Goal: Use online tool/utility: Utilize a website feature to perform a specific function

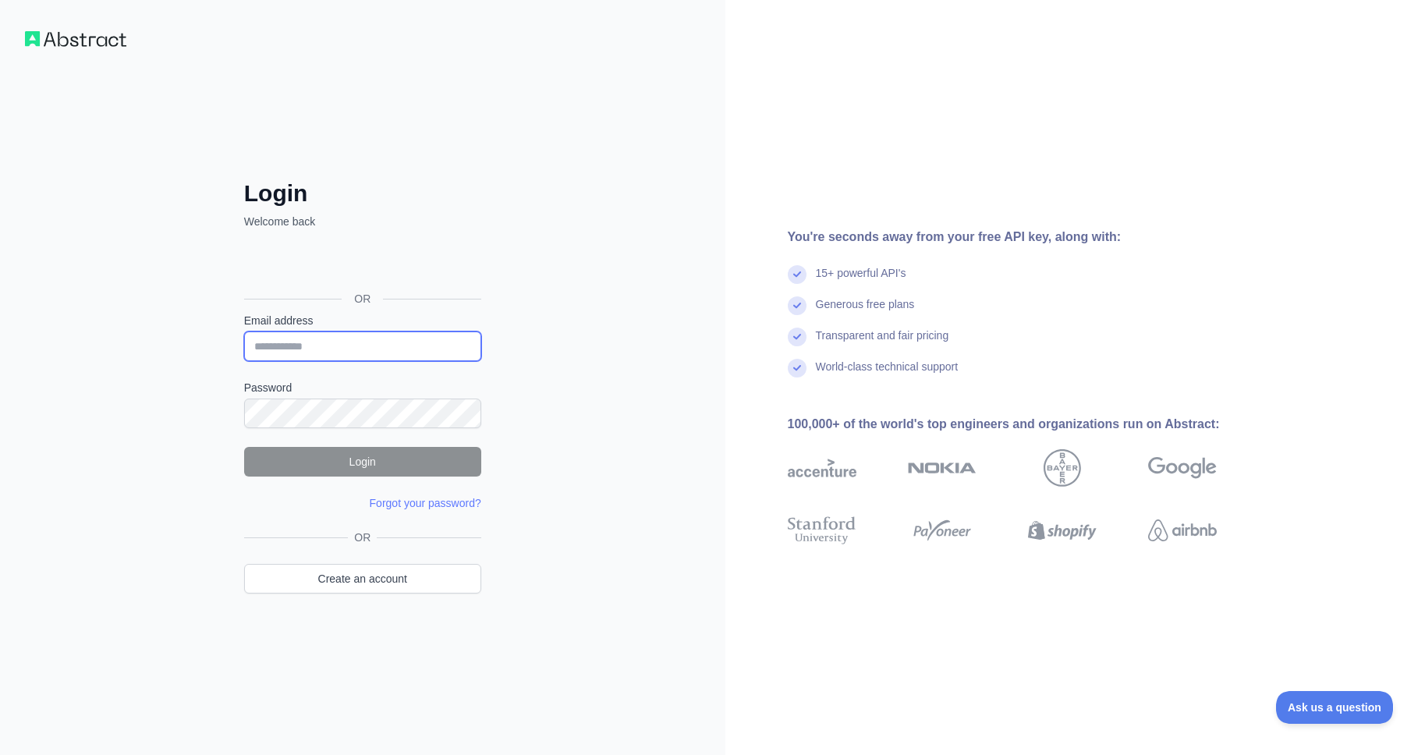
click at [288, 353] on input "Email address" at bounding box center [362, 347] width 237 height 30
type input "**********"
click at [375, 464] on button "Login" at bounding box center [362, 462] width 237 height 30
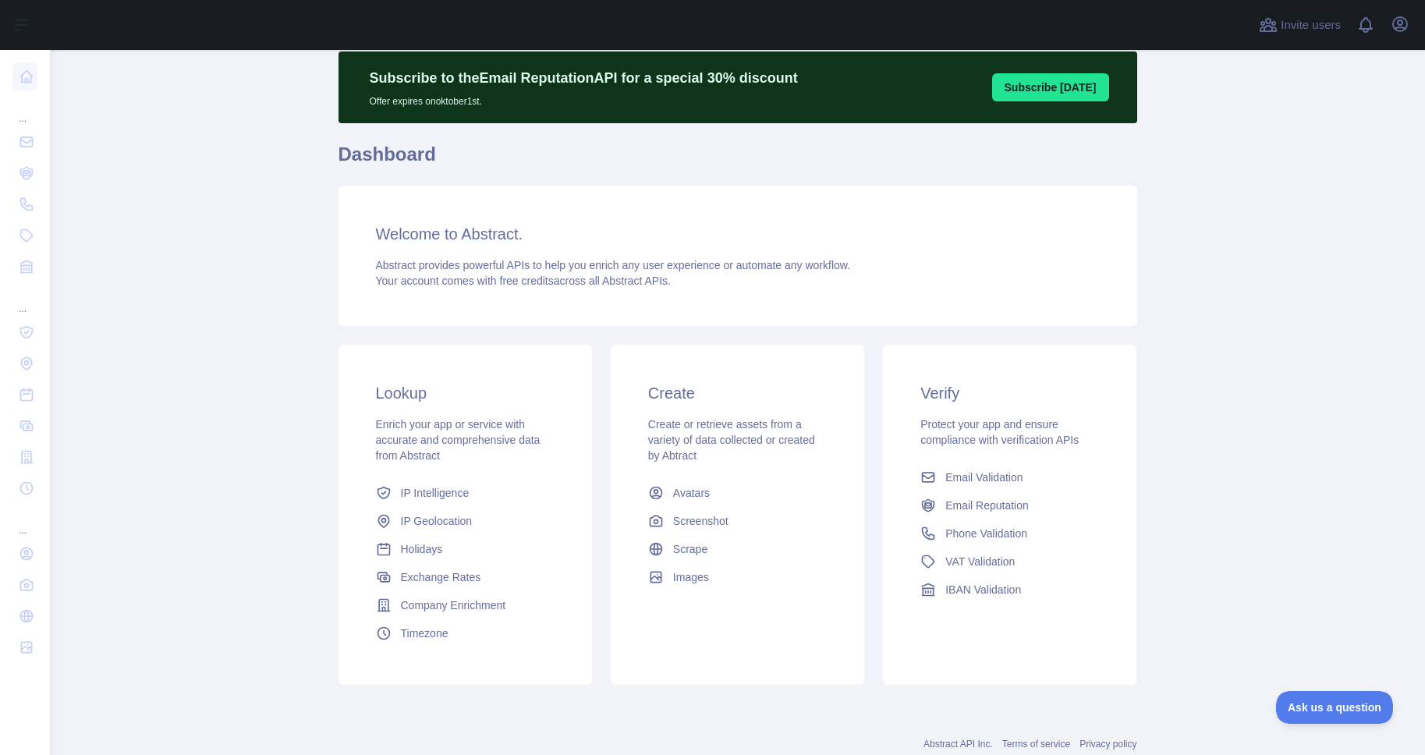
scroll to position [44, 0]
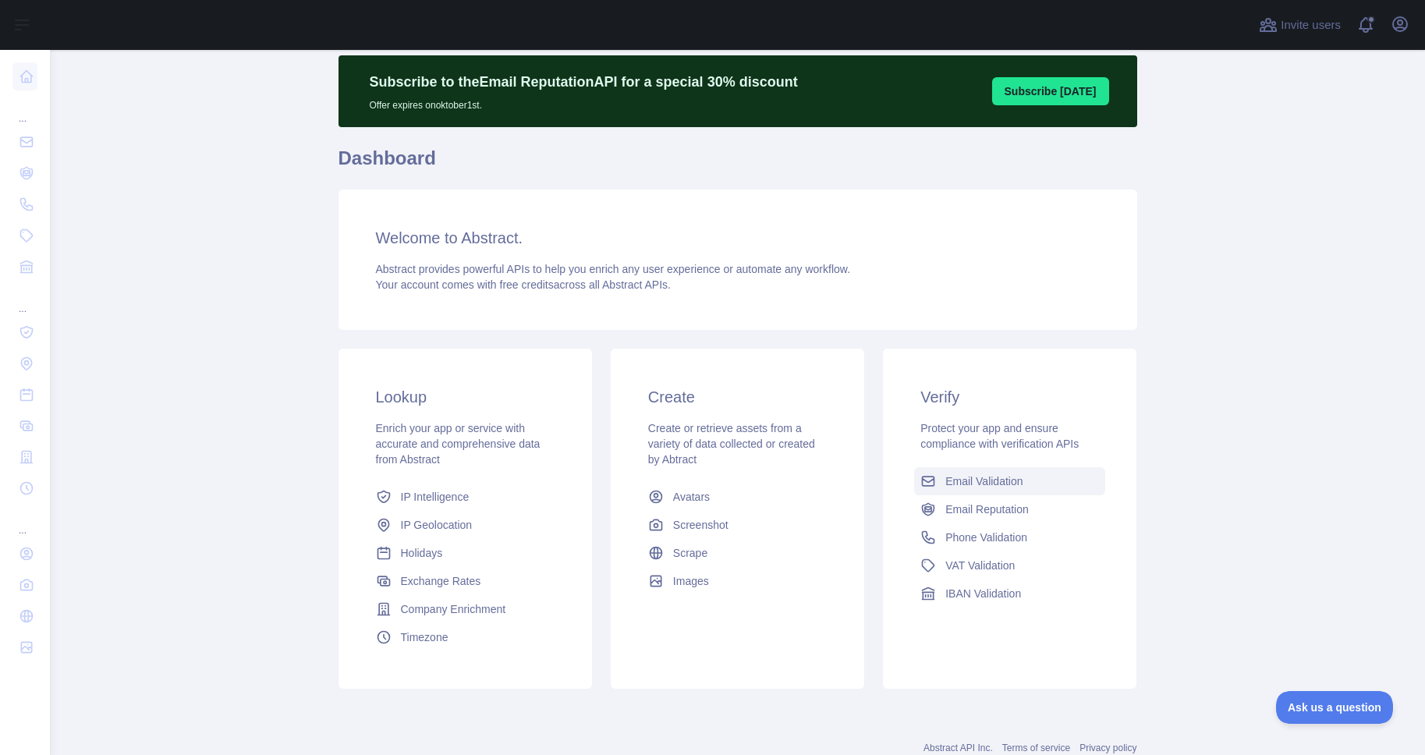
click at [977, 481] on span "Email Validation" at bounding box center [984, 482] width 77 height 16
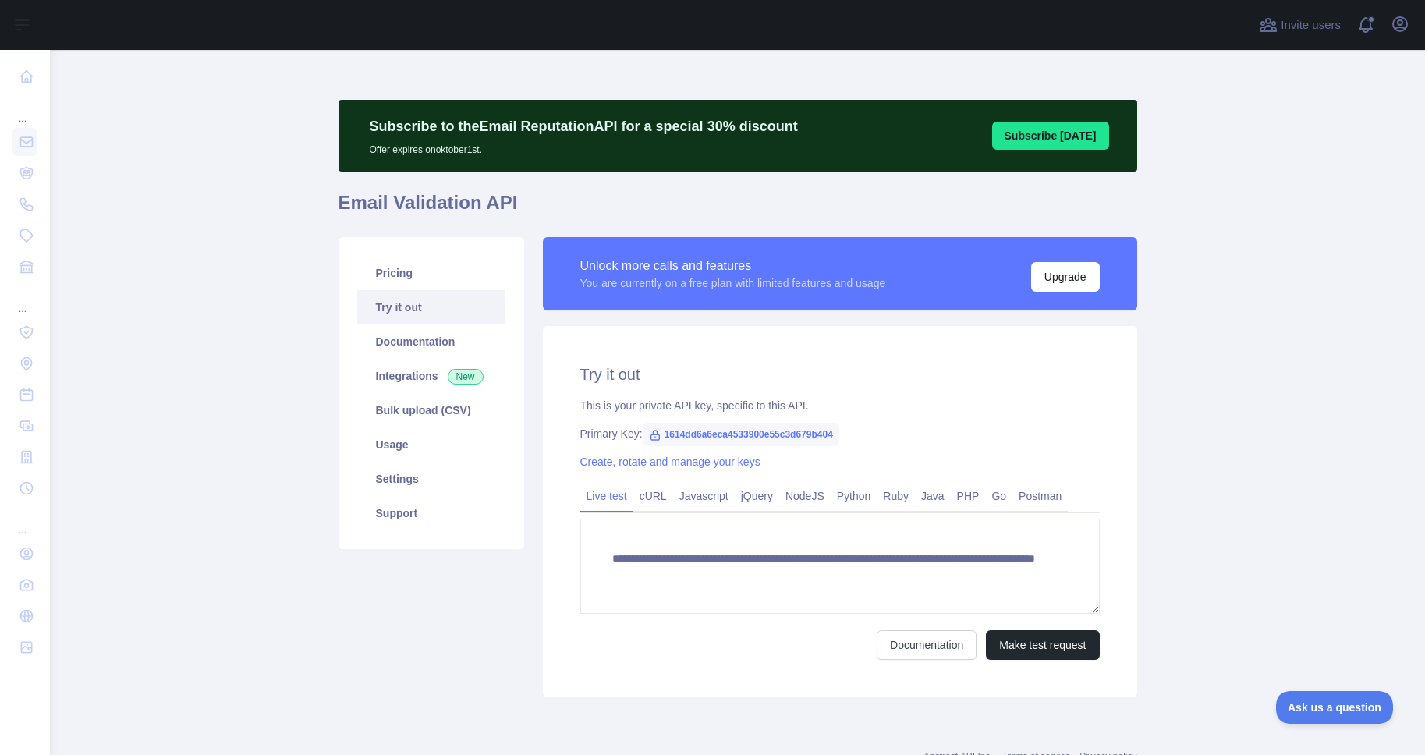
scroll to position [58, 0]
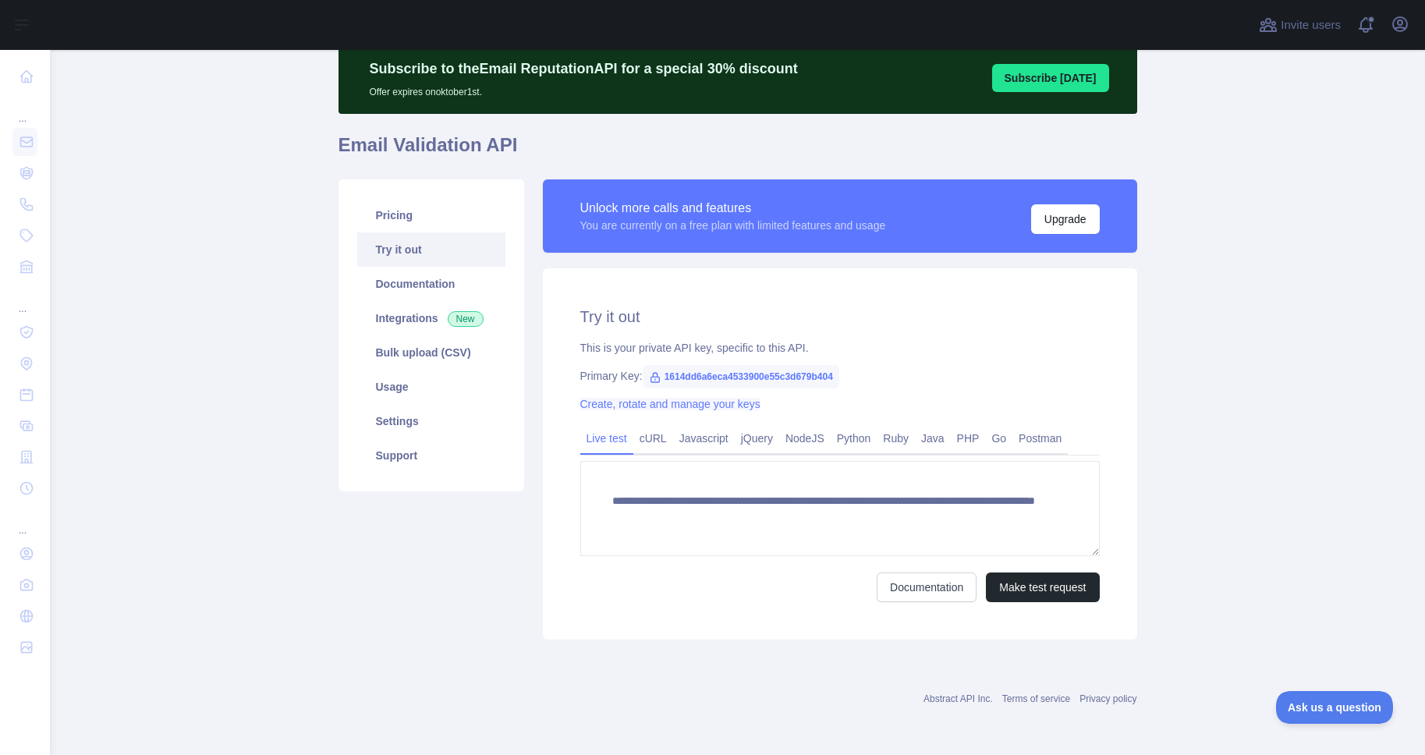
click at [669, 403] on link "Create, rotate and manage your keys" at bounding box center [670, 404] width 180 height 12
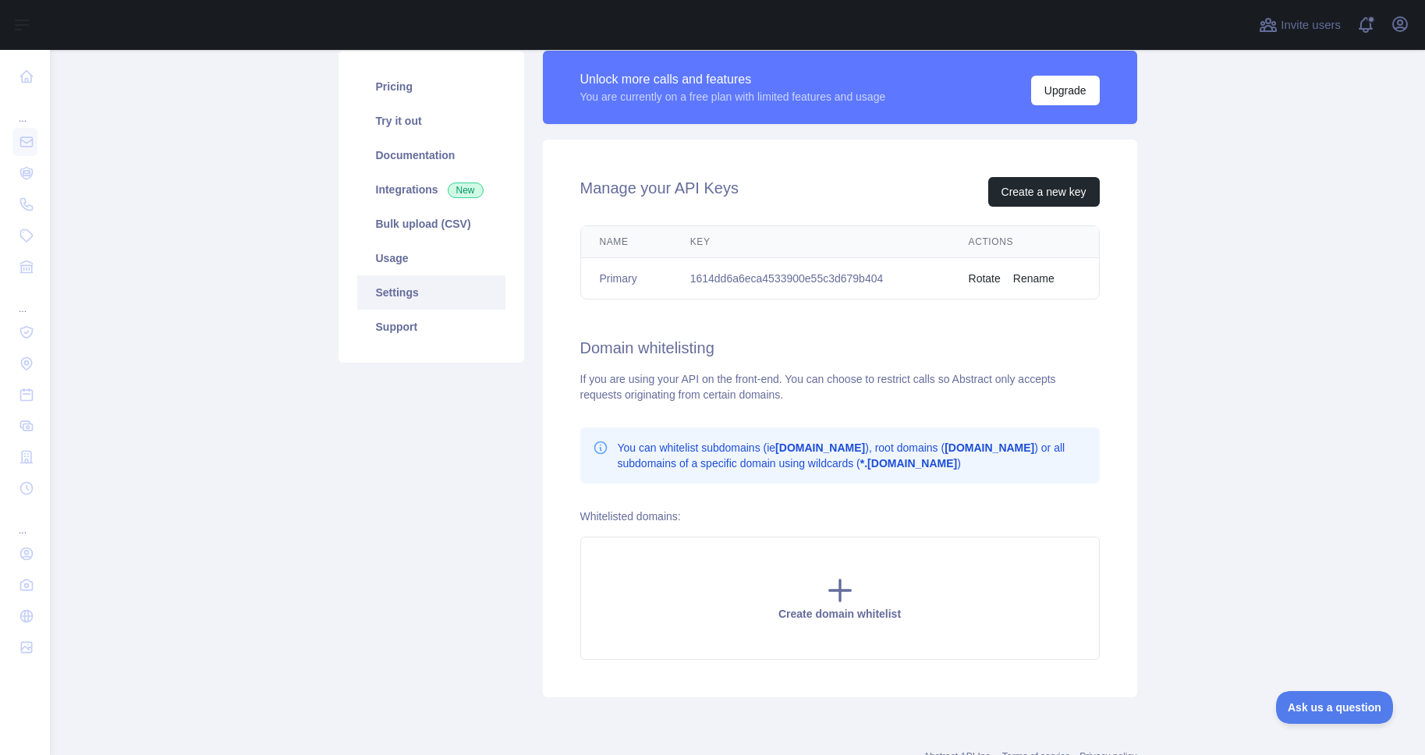
scroll to position [184, 0]
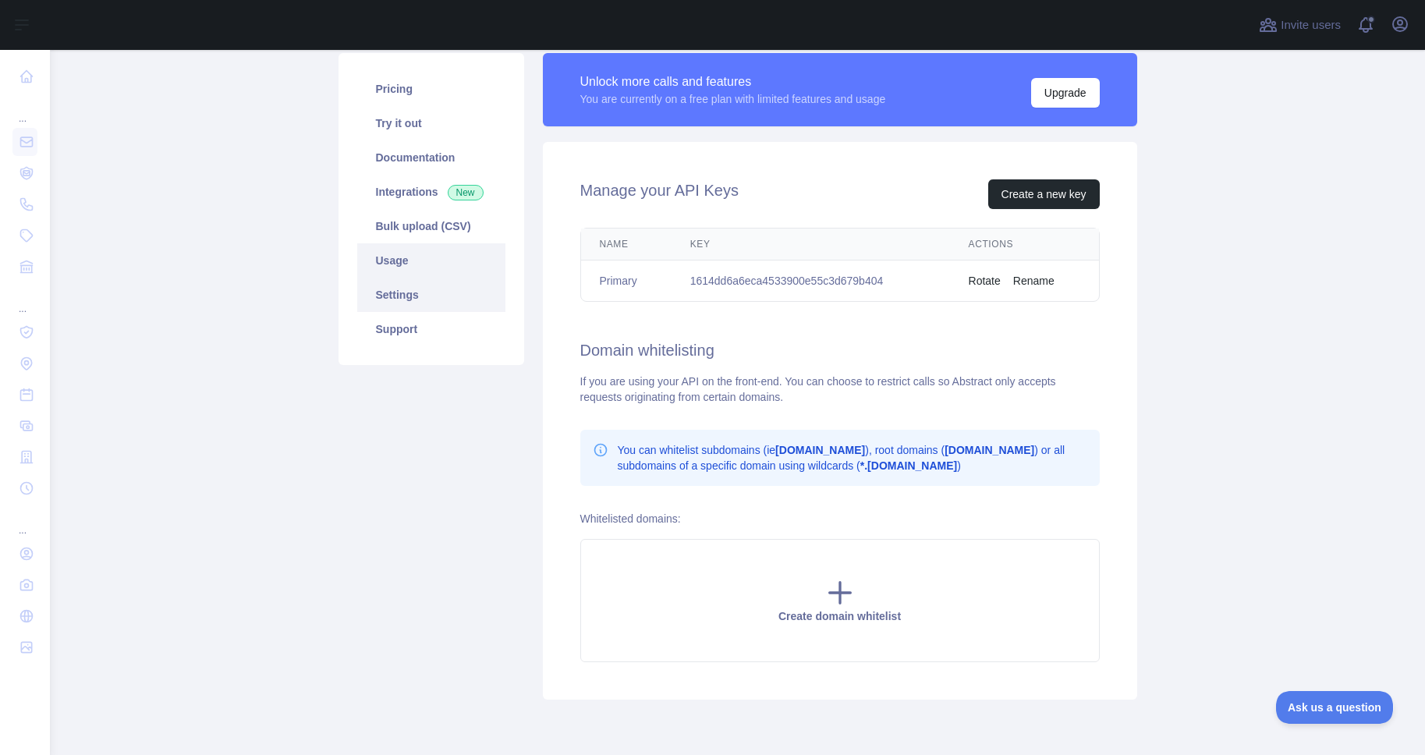
click at [411, 250] on link "Usage" at bounding box center [431, 260] width 148 height 34
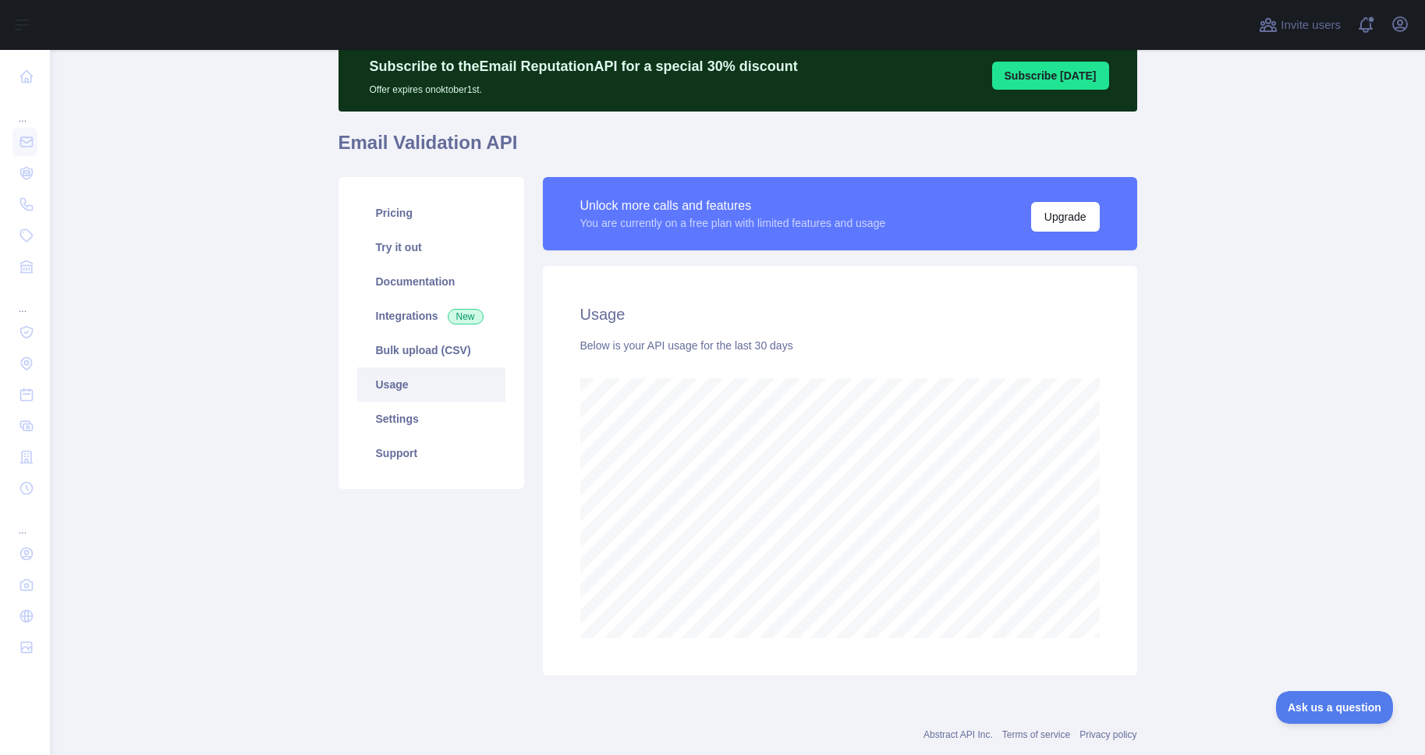
scroll to position [43, 0]
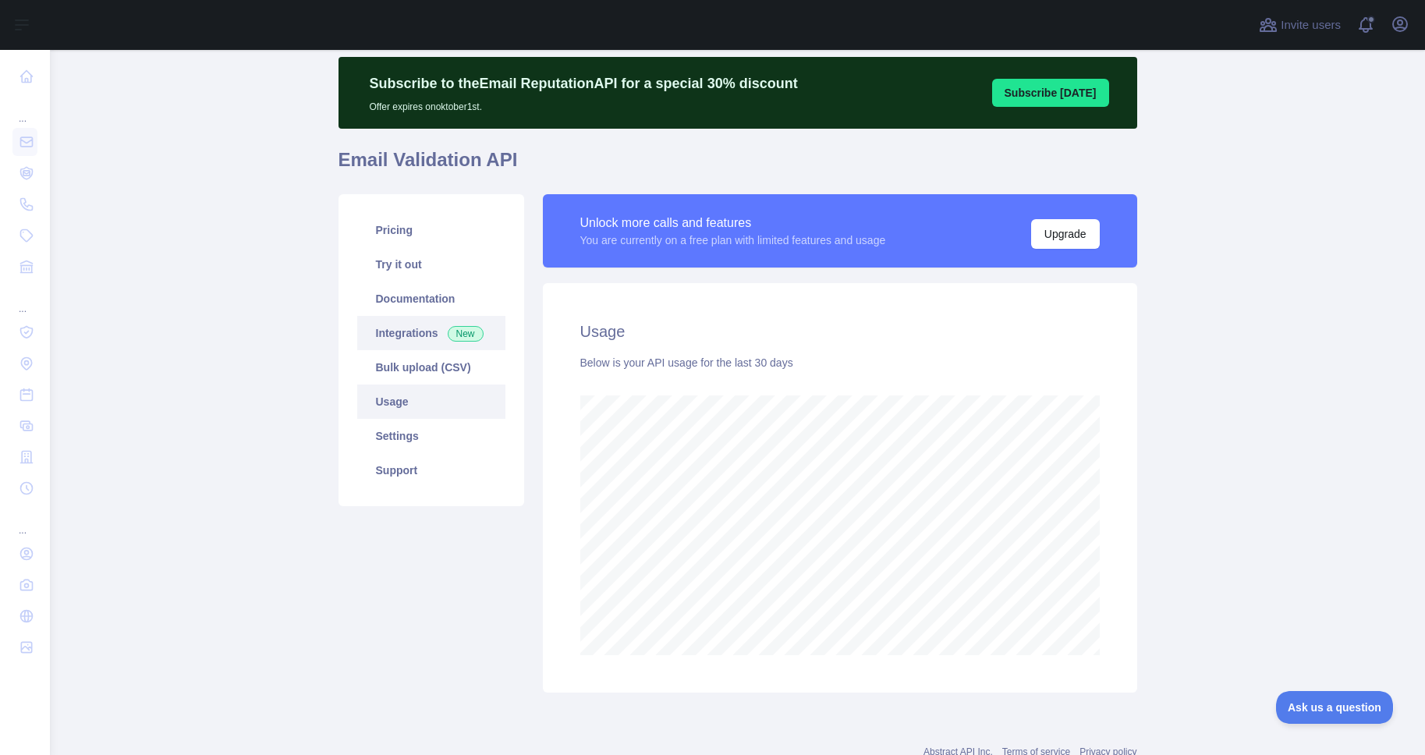
click at [408, 332] on link "Integrations New" at bounding box center [431, 333] width 148 height 34
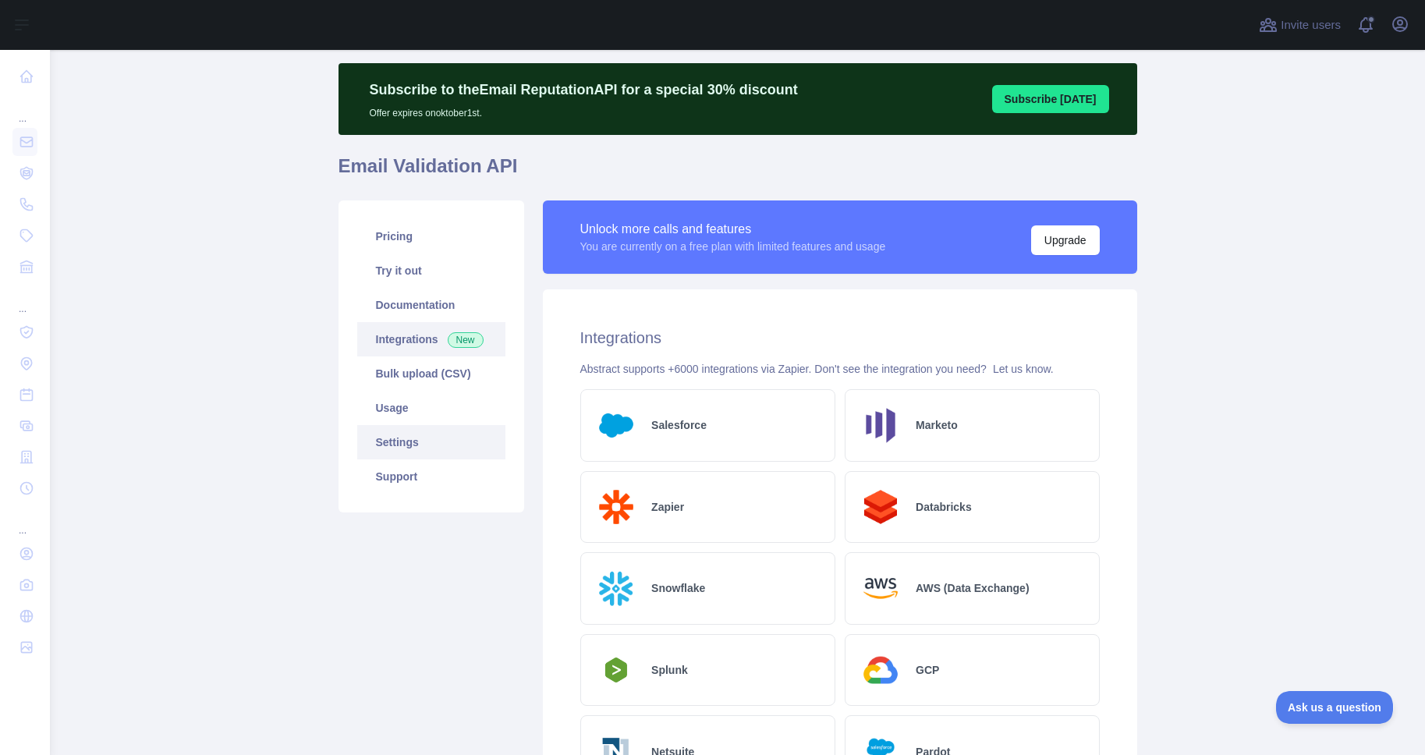
scroll to position [25, 0]
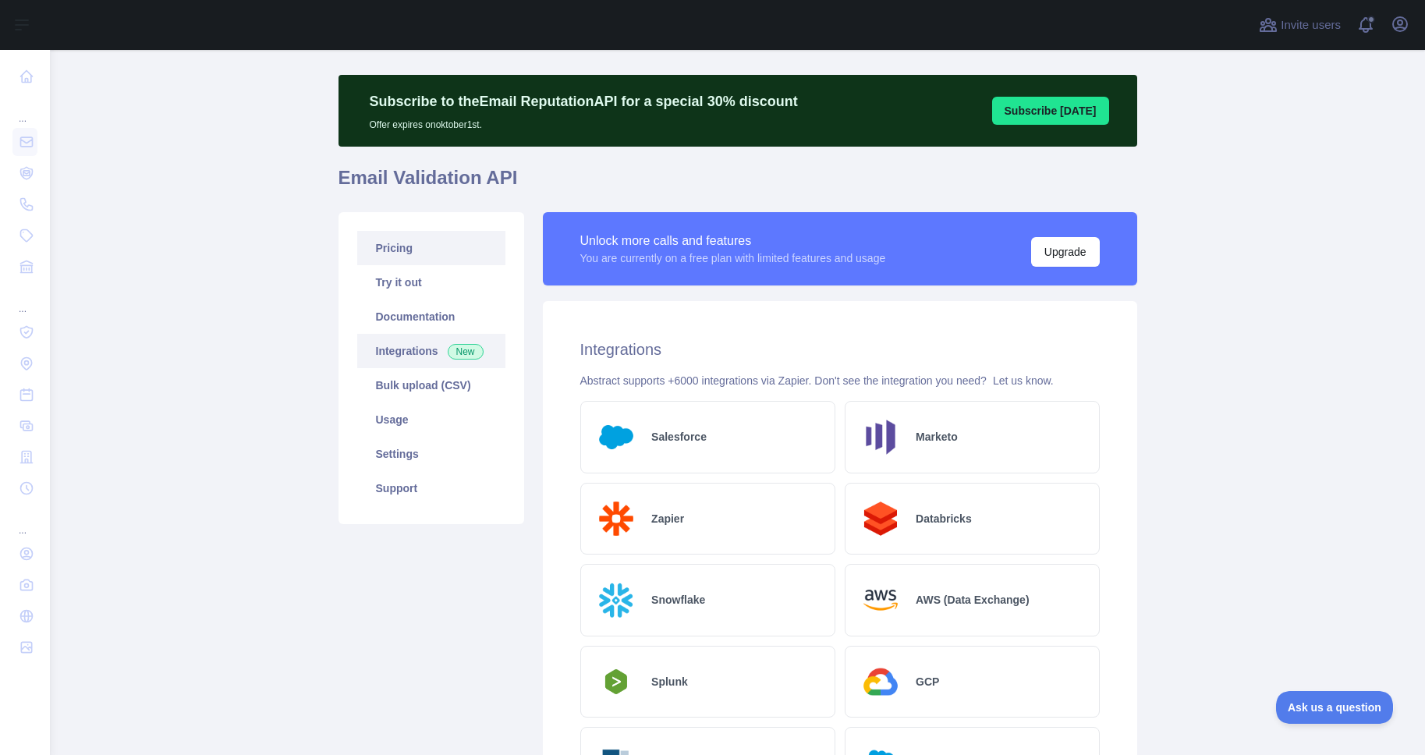
click at [406, 250] on link "Pricing" at bounding box center [431, 248] width 148 height 34
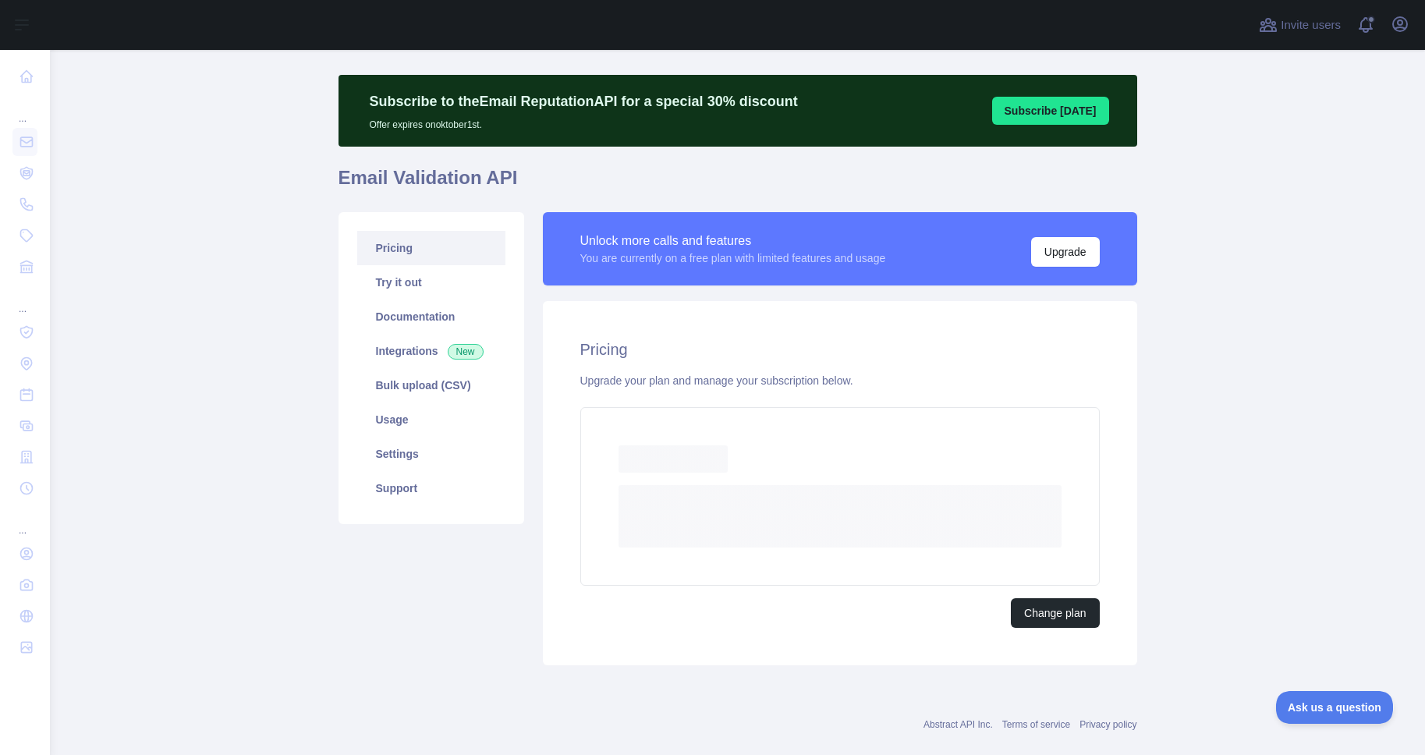
scroll to position [8, 0]
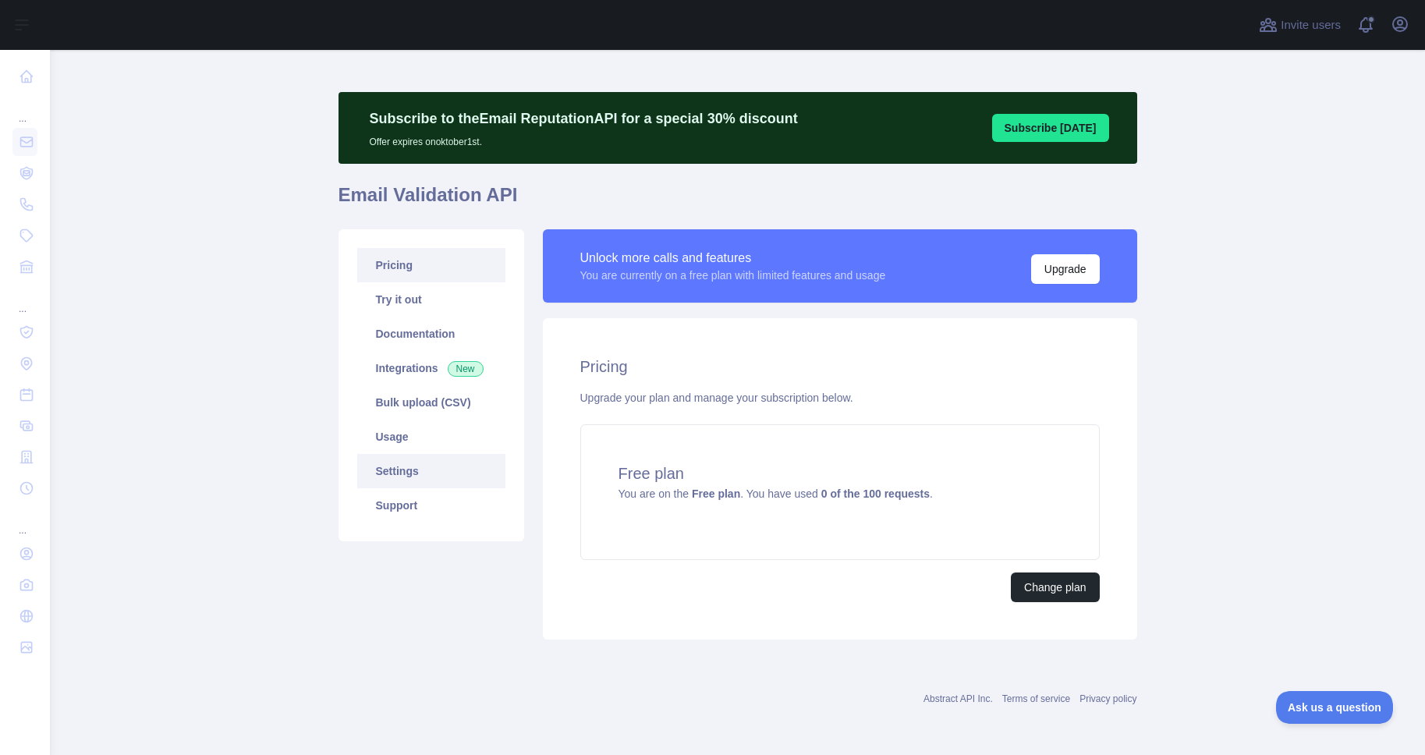
click at [409, 476] on link "Settings" at bounding box center [431, 471] width 148 height 34
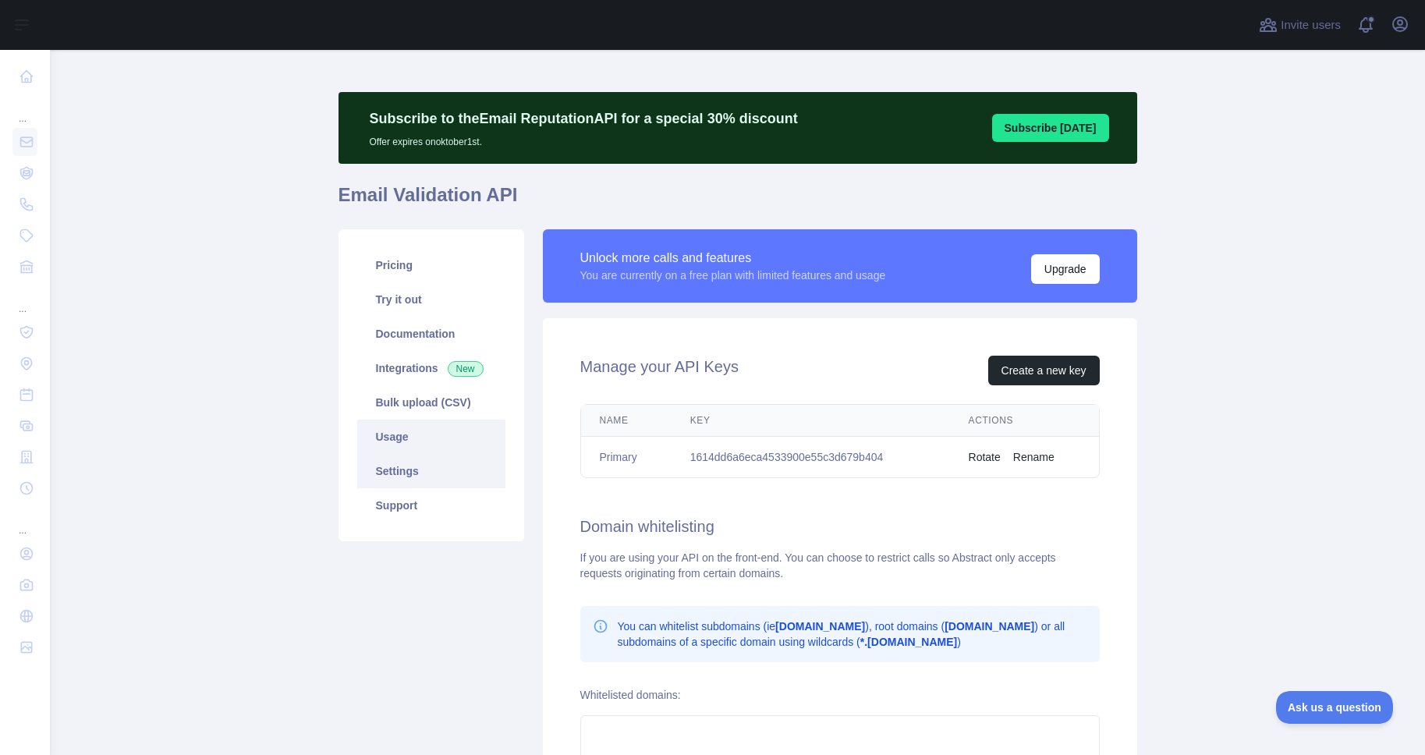
click at [404, 437] on link "Usage" at bounding box center [431, 437] width 148 height 34
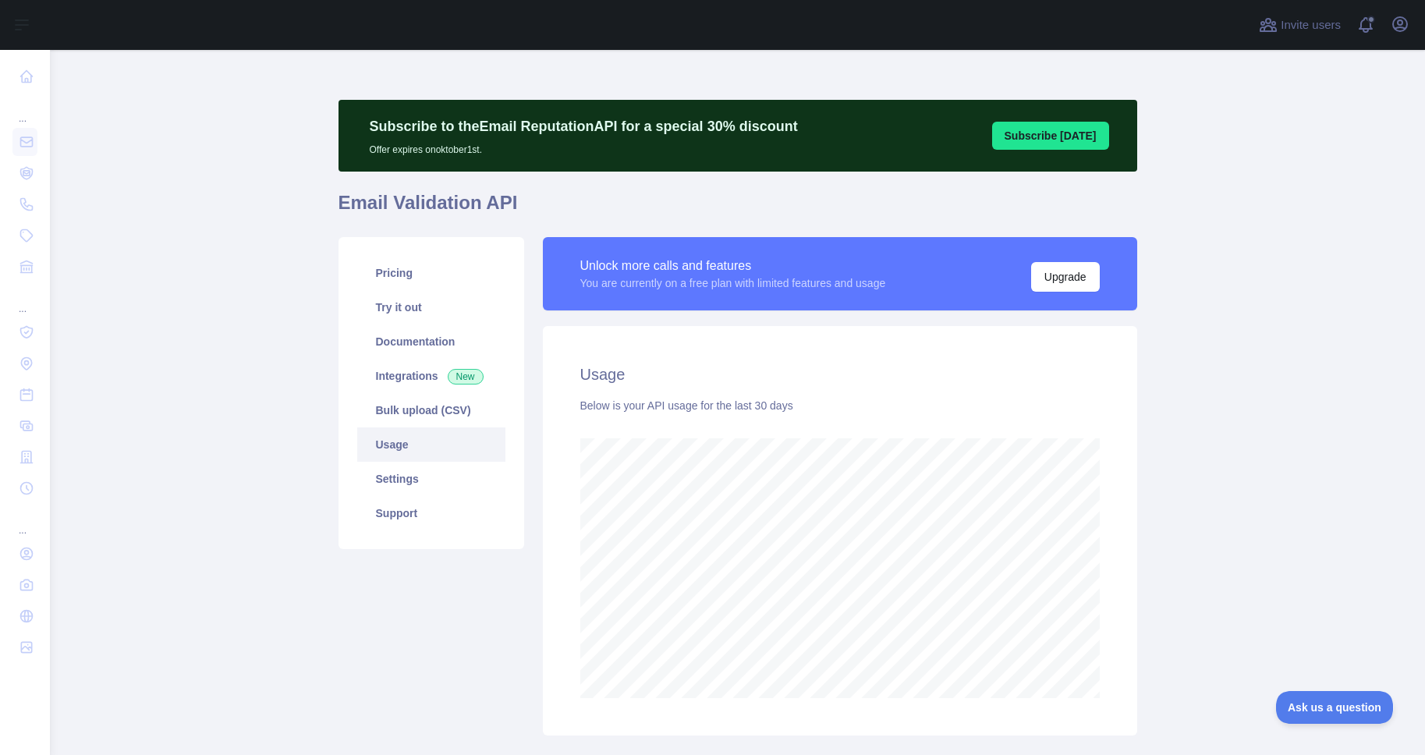
scroll to position [705, 1375]
click at [406, 371] on link "Integrations New" at bounding box center [431, 376] width 148 height 34
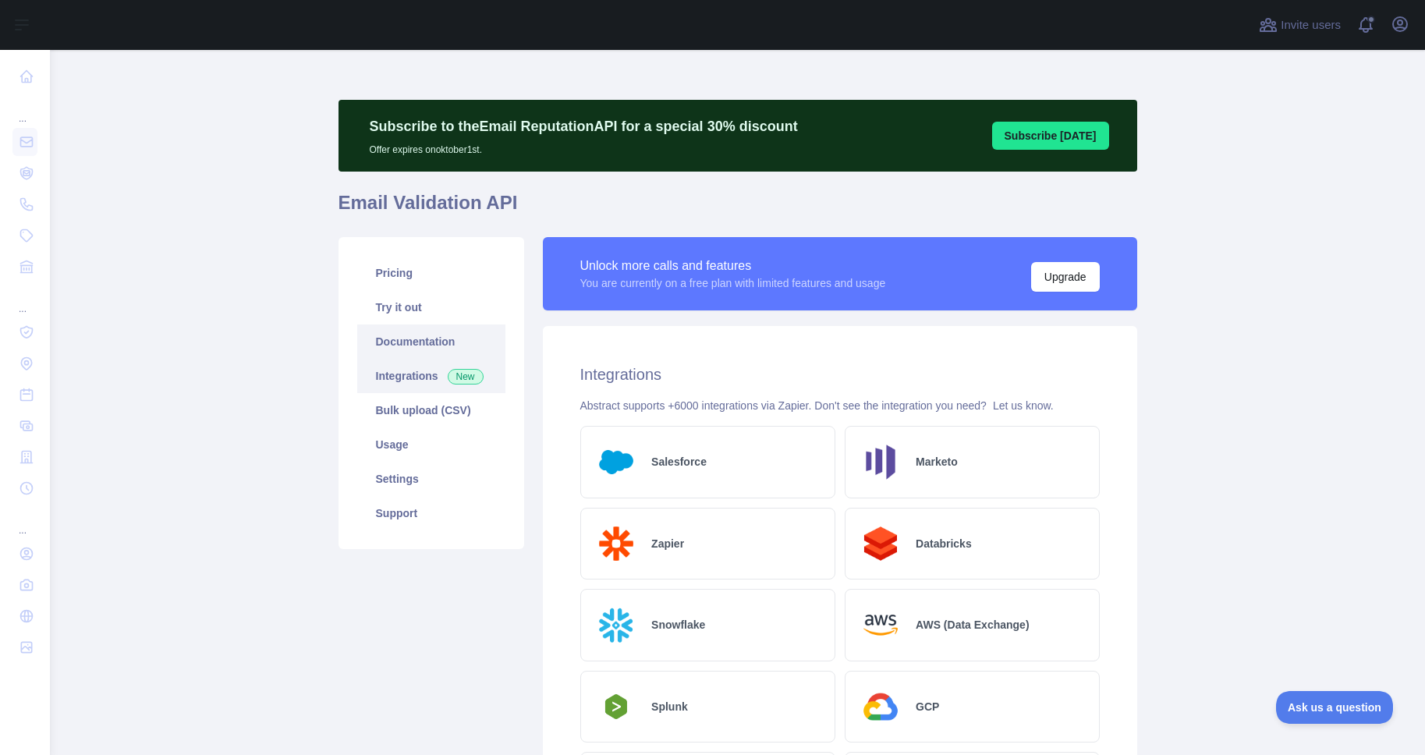
click at [408, 329] on link "Documentation" at bounding box center [431, 342] width 148 height 34
click at [1406, 24] on icon "button" at bounding box center [1400, 24] width 19 height 19
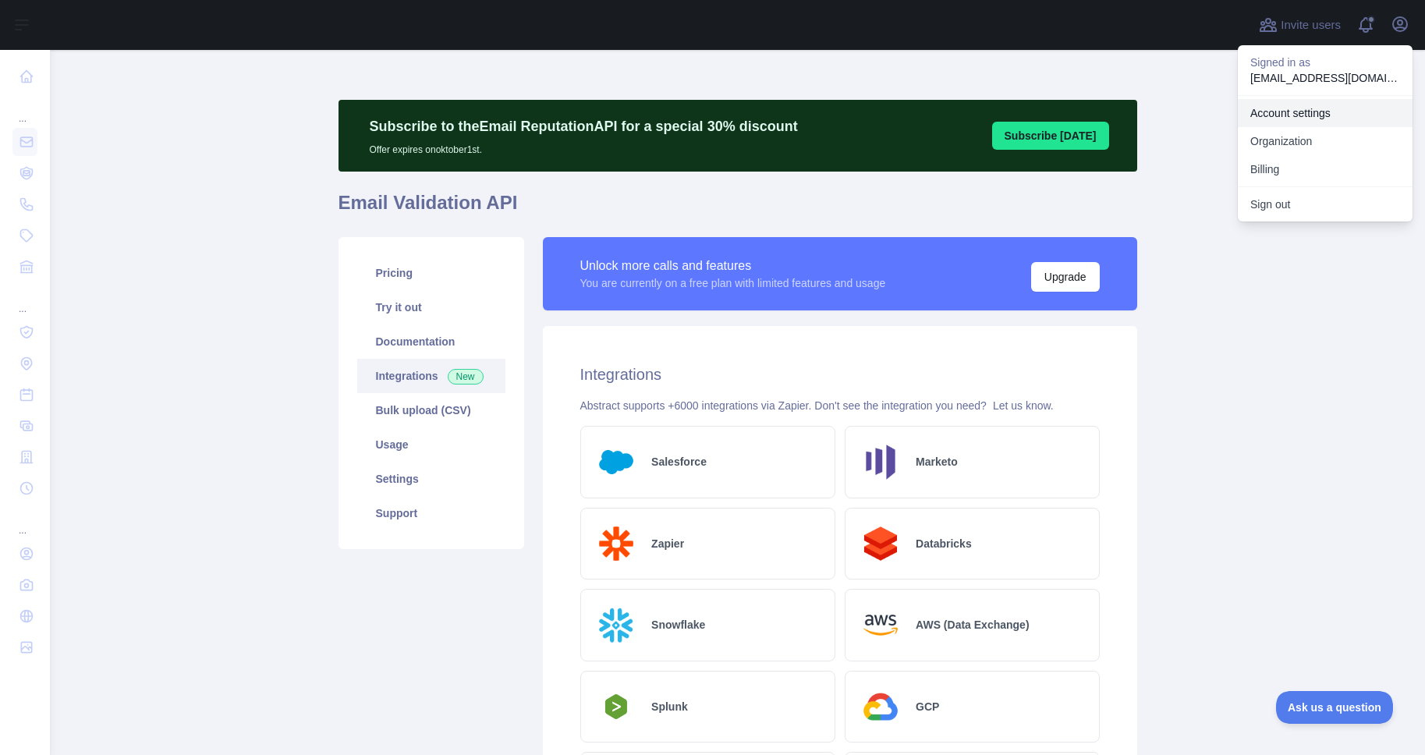
click at [1265, 110] on link "Account settings" at bounding box center [1325, 113] width 175 height 28
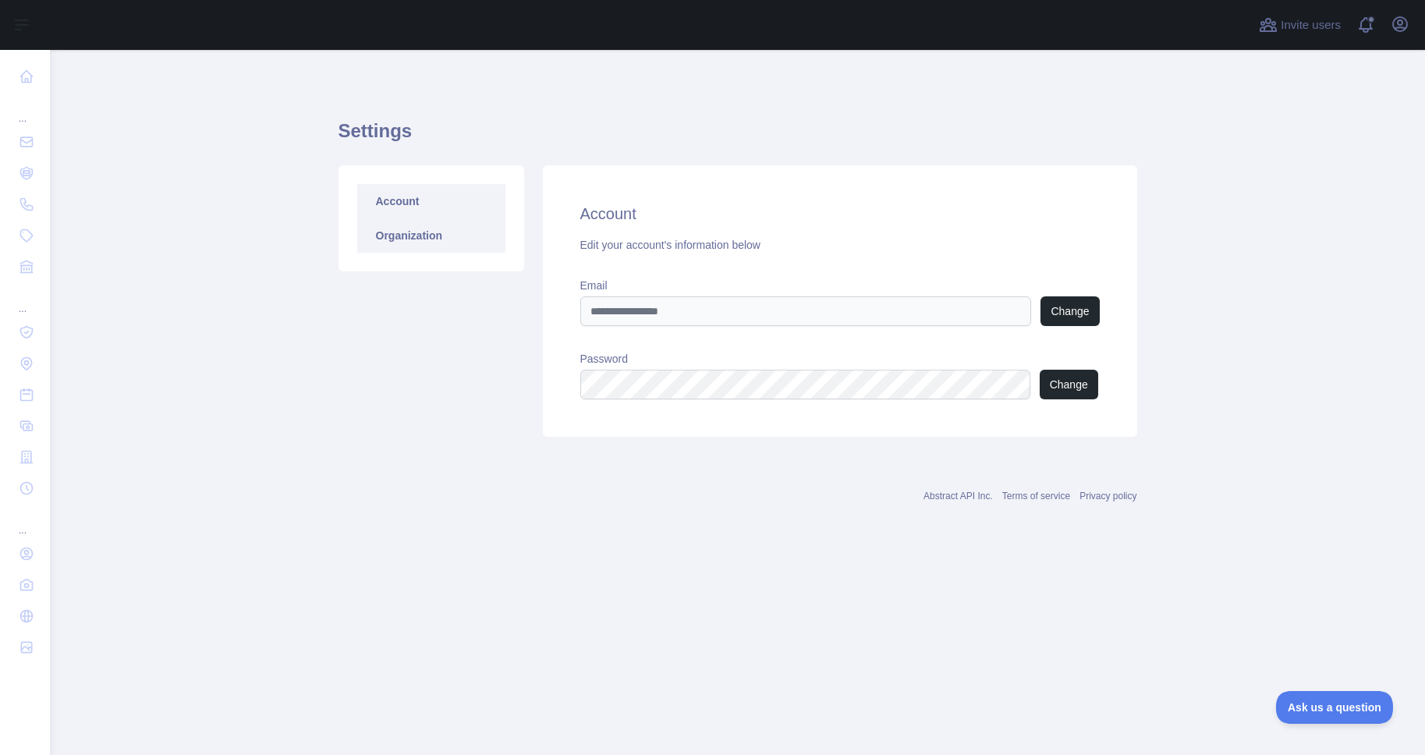
click at [417, 231] on link "Organization" at bounding box center [431, 235] width 148 height 34
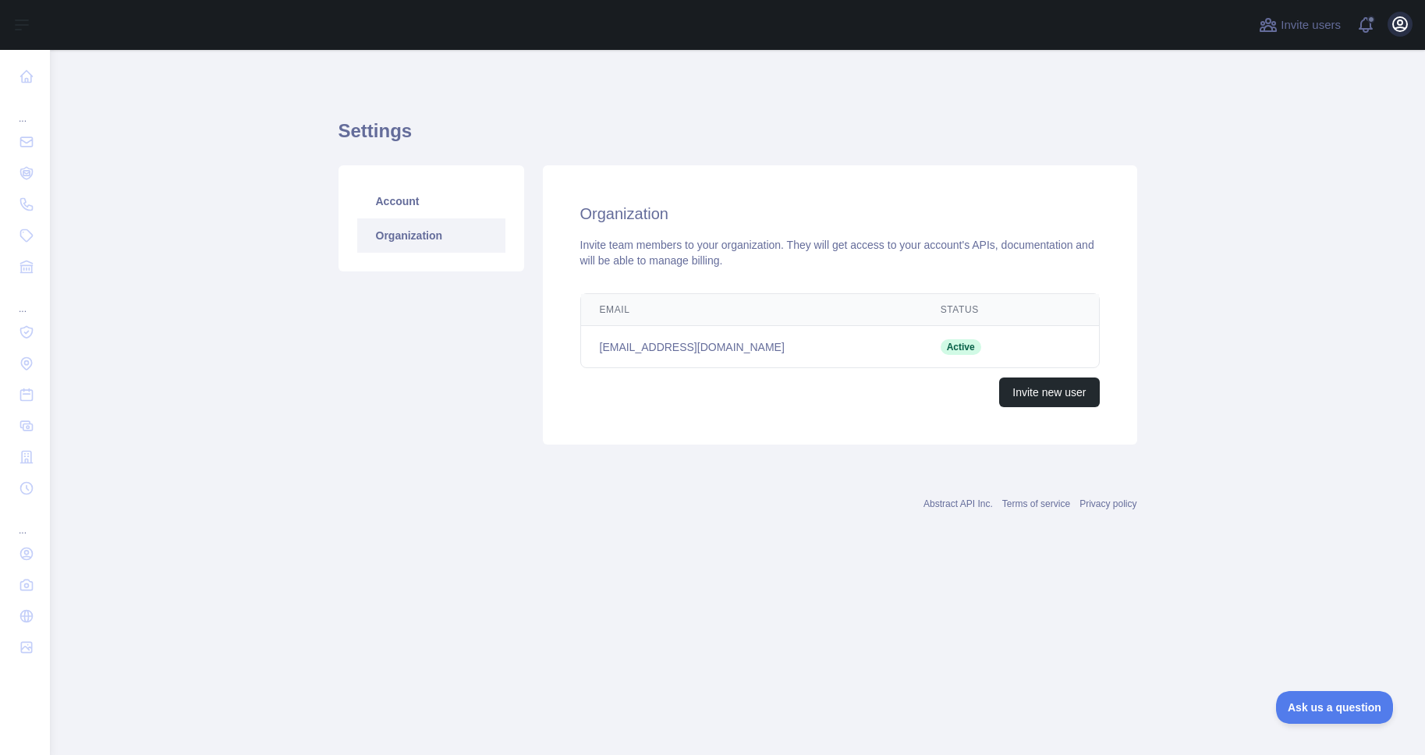
click at [1403, 14] on button "Open user menu" at bounding box center [1400, 24] width 25 height 25
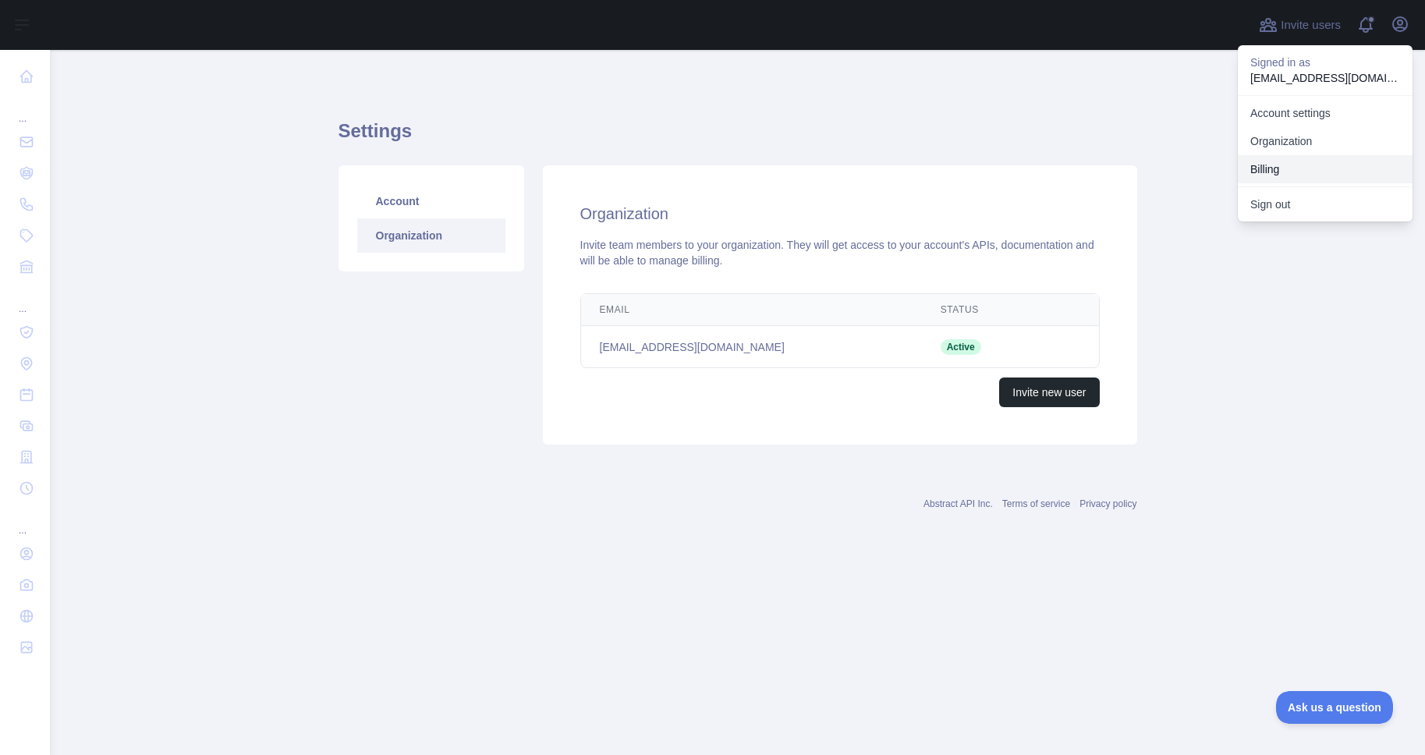
click at [1265, 161] on button "Billing" at bounding box center [1325, 169] width 175 height 28
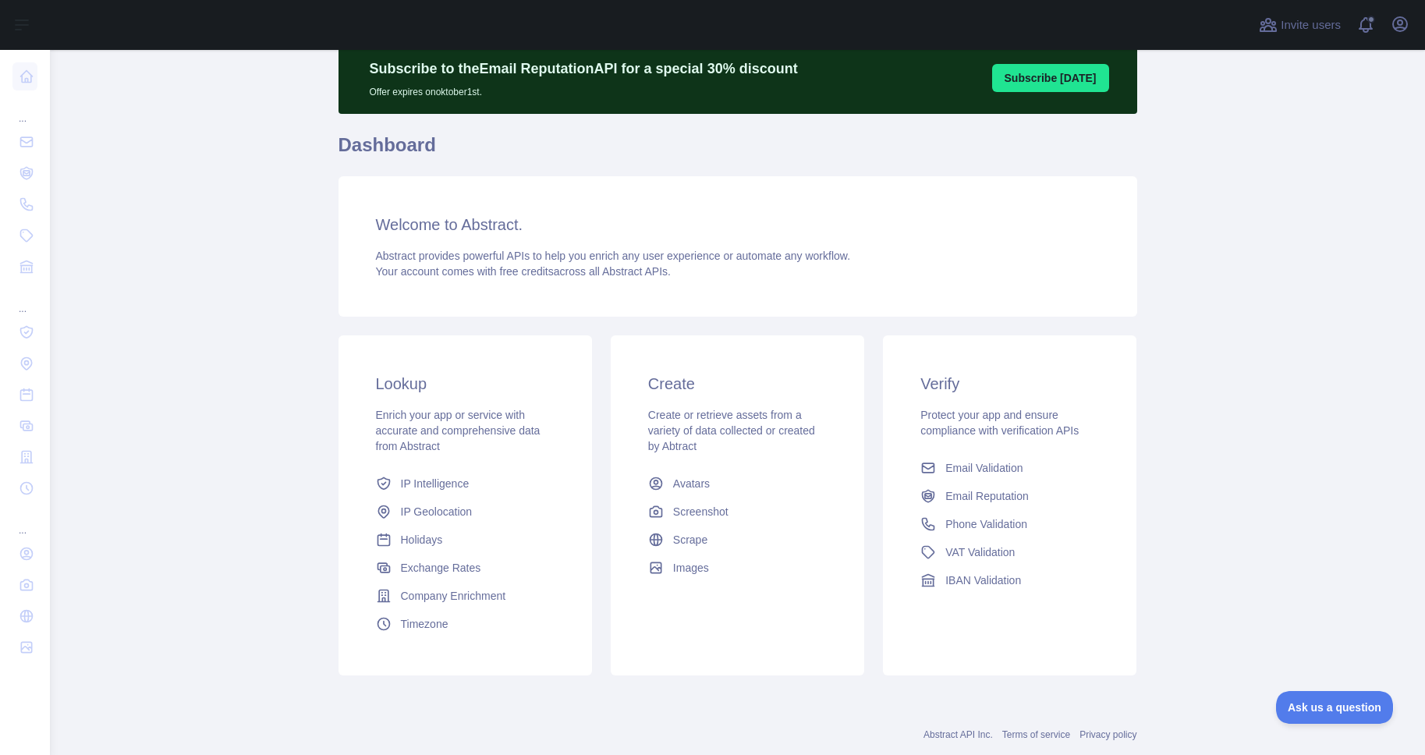
scroll to position [94, 0]
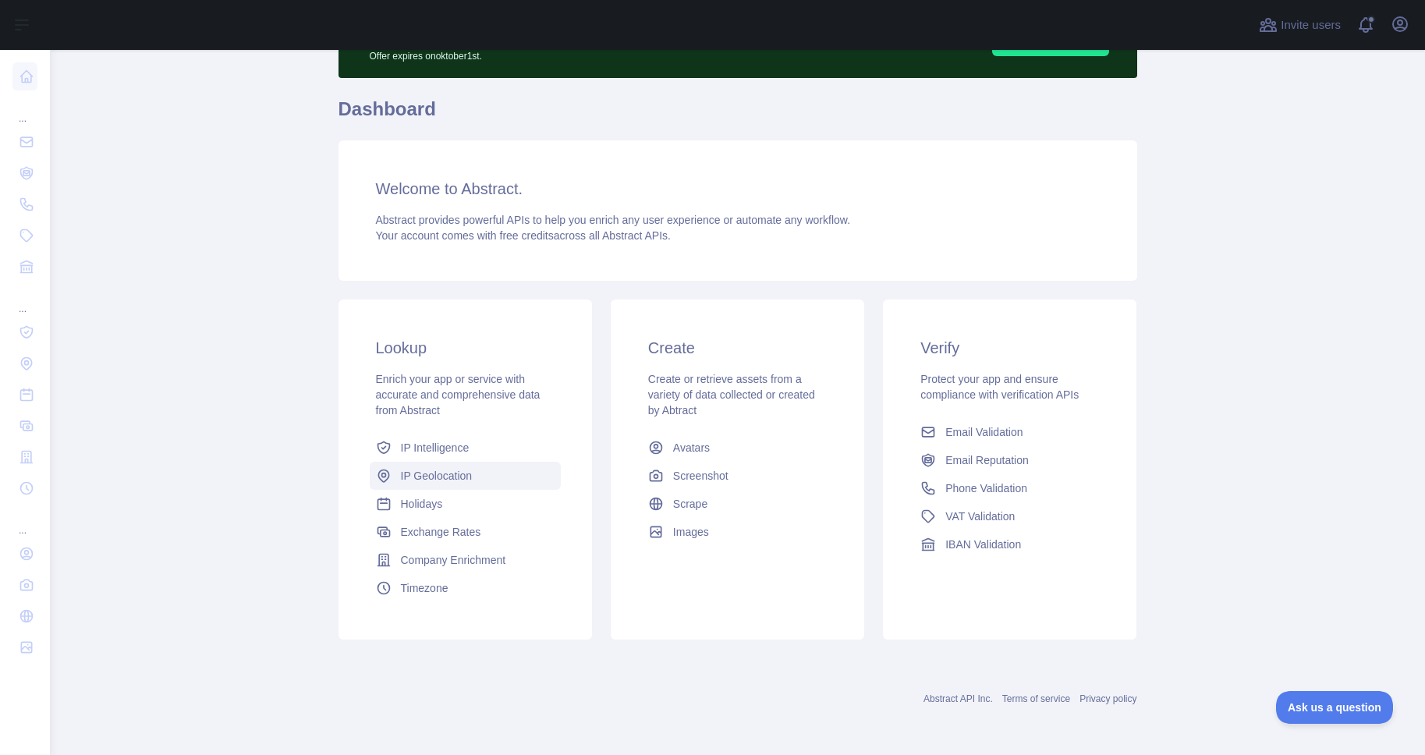
click at [434, 475] on span "IP Geolocation" at bounding box center [437, 476] width 72 height 16
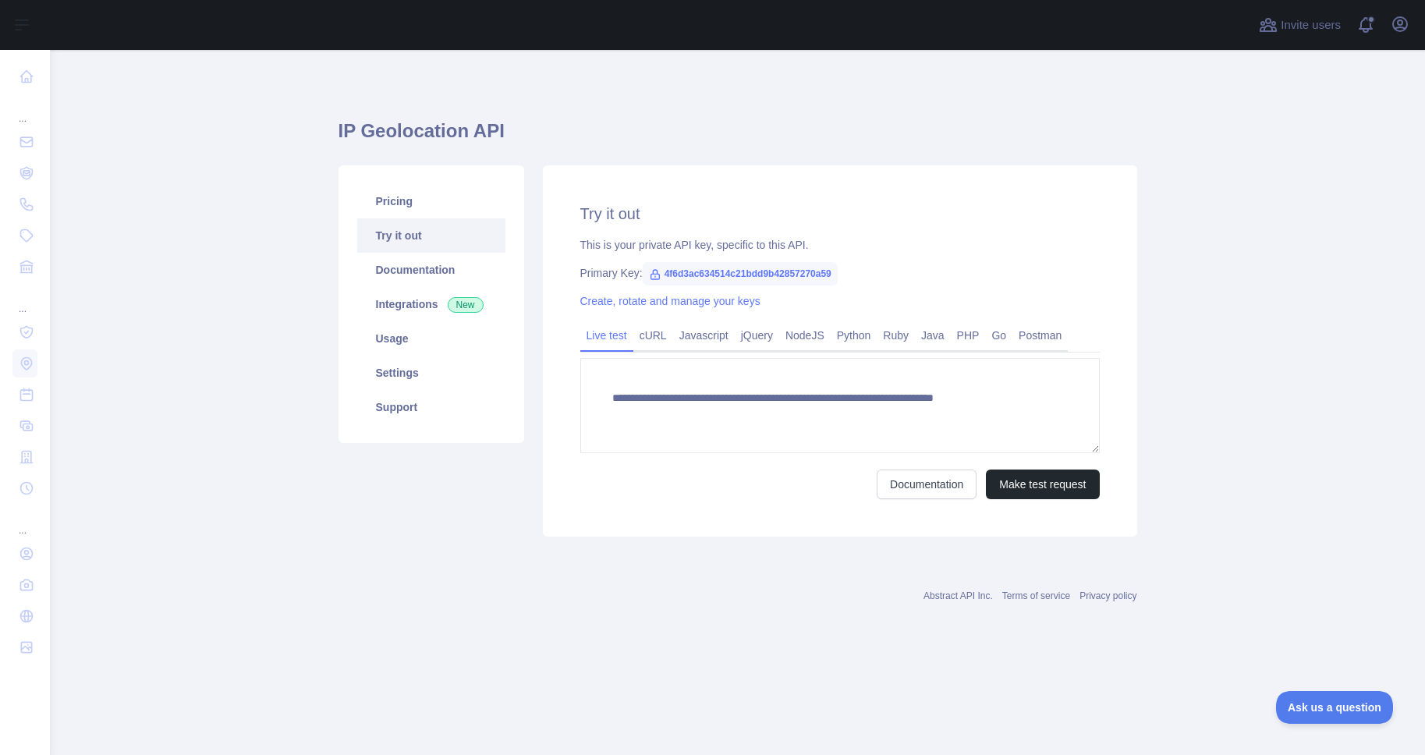
type textarea "**********"
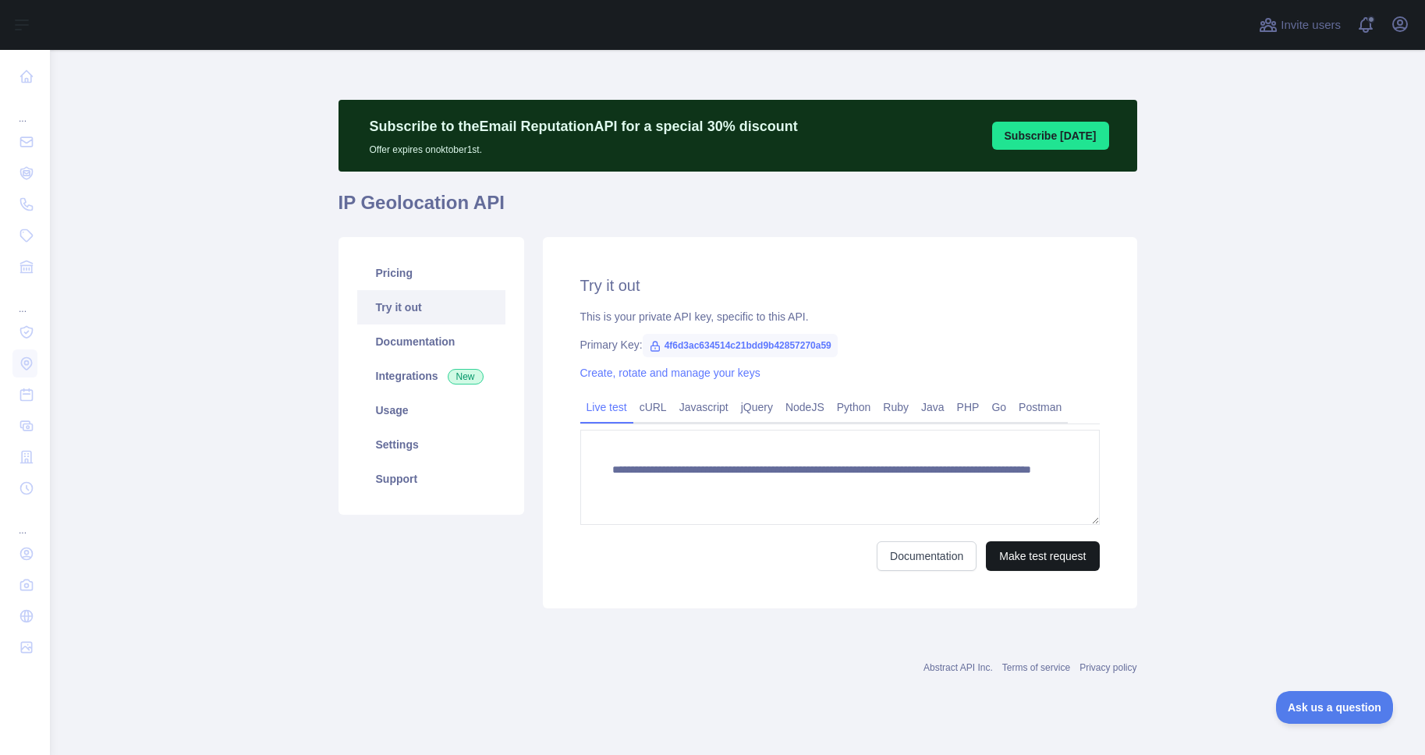
click at [1036, 550] on button "Make test request" at bounding box center [1042, 556] width 113 height 30
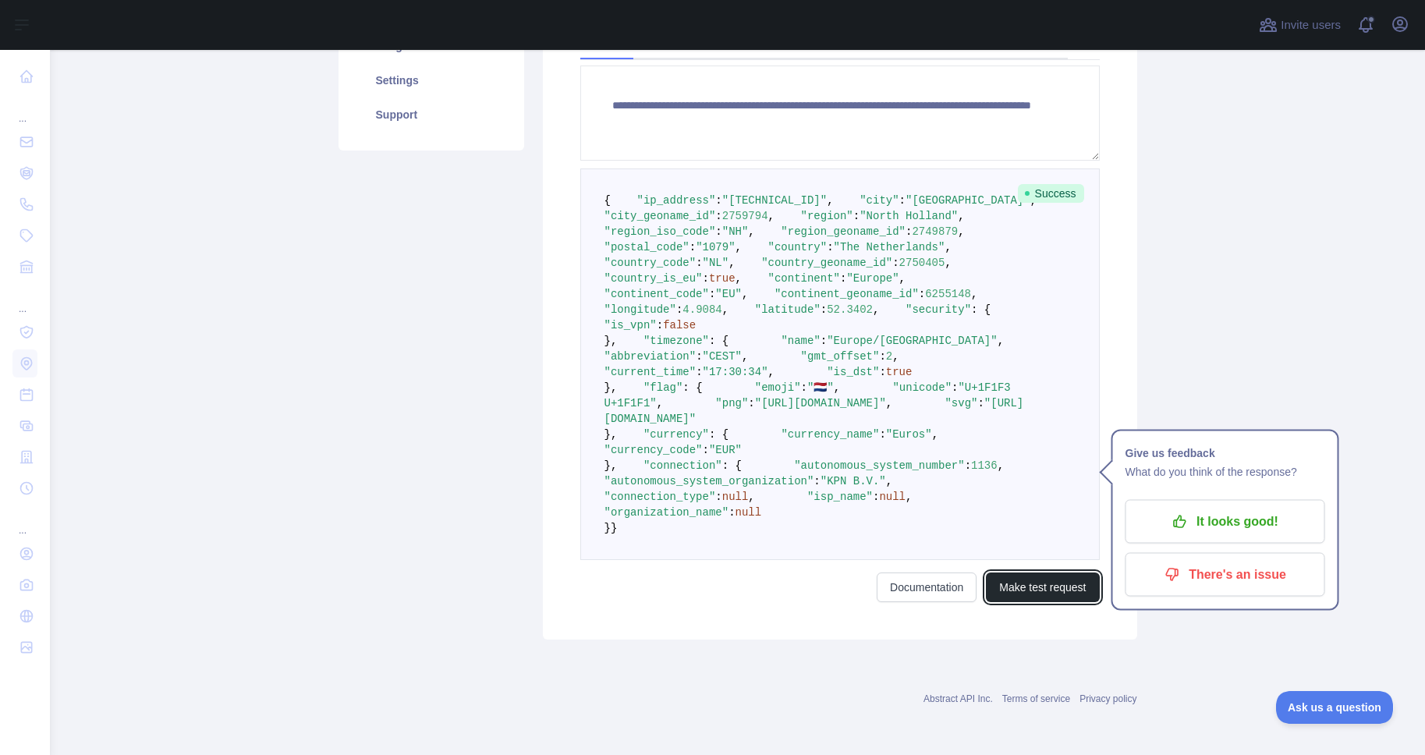
scroll to position [456, 0]
click at [852, 169] on pre "{ "ip_address" : "92.65.229.178" , "city" : "Amsterdam" , "city_geoname_id" : 2…" at bounding box center [840, 365] width 520 height 392
click at [1178, 514] on icon "button" at bounding box center [1180, 522] width 16 height 16
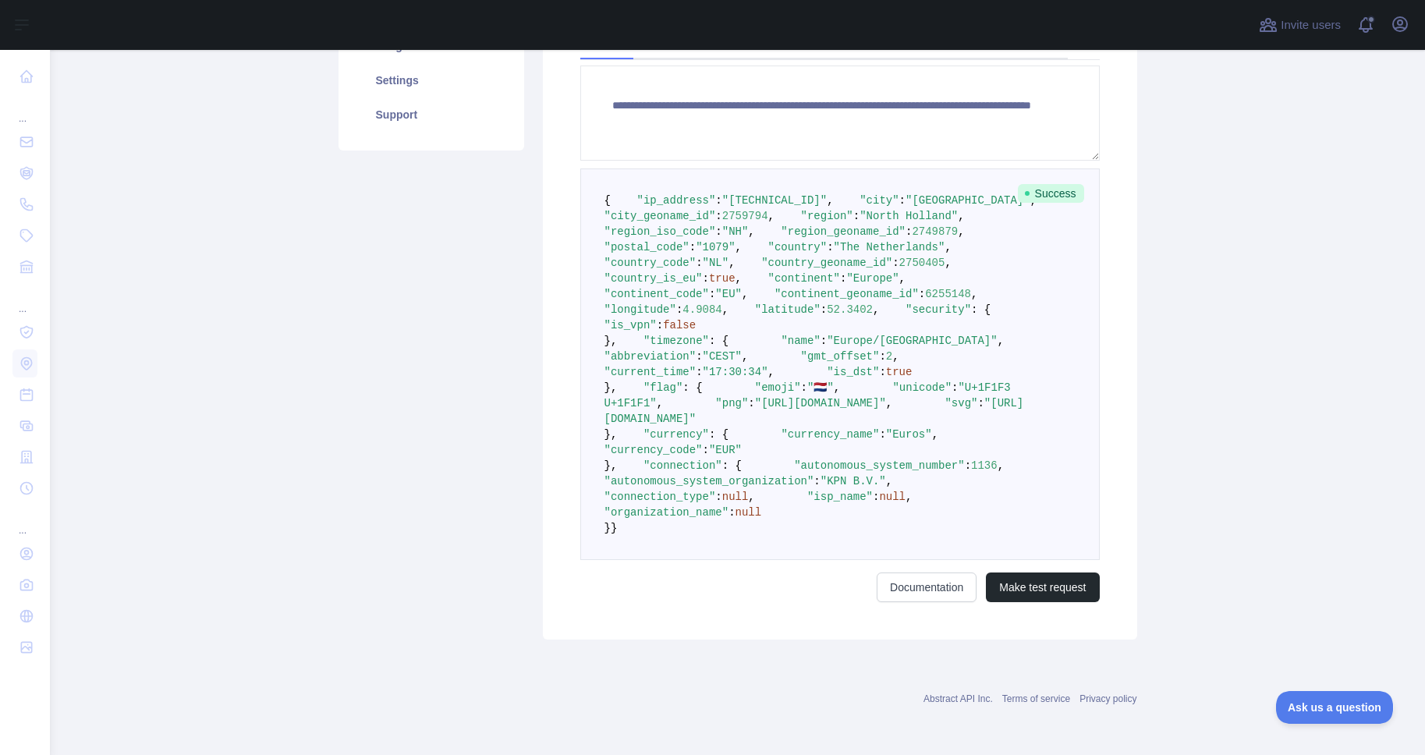
scroll to position [772, 0]
click at [1033, 581] on button "Make test request" at bounding box center [1042, 588] width 113 height 30
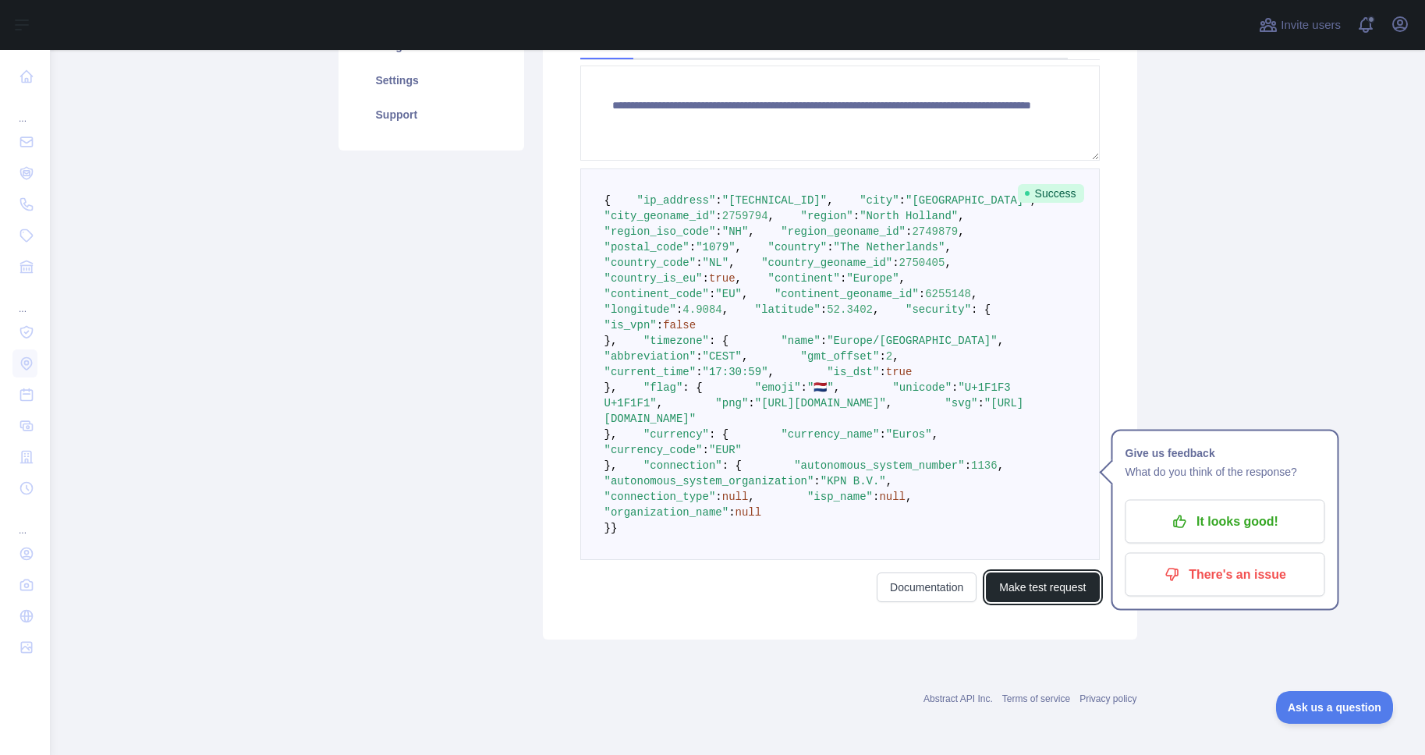
scroll to position [440, 0]
click at [337, 328] on div "Pricing Try it out Documentation Integrations New Usage Settings Support" at bounding box center [431, 256] width 204 height 767
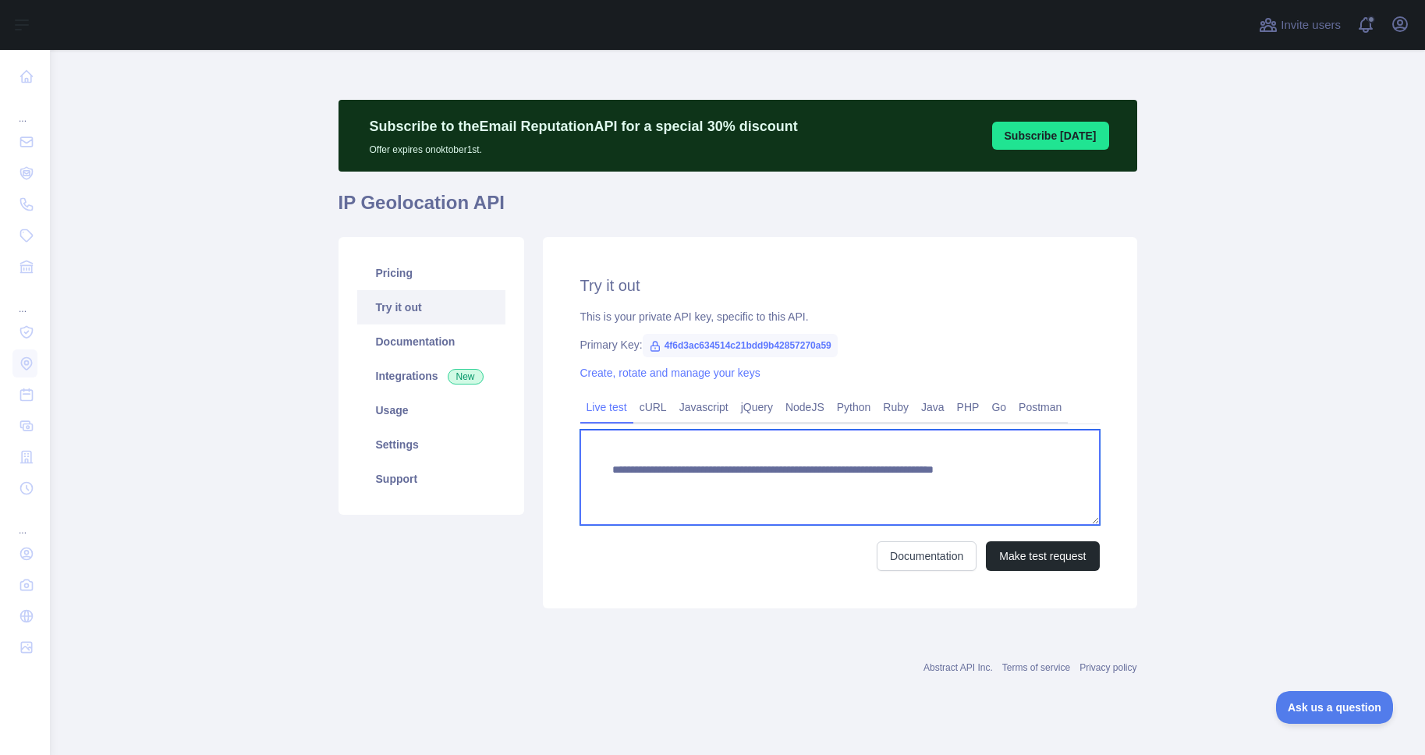
drag, startPoint x: 932, startPoint y: 486, endPoint x: 1024, endPoint y: 486, distance: 92.8
click at [1024, 486] on textarea "**********" at bounding box center [840, 477] width 520 height 95
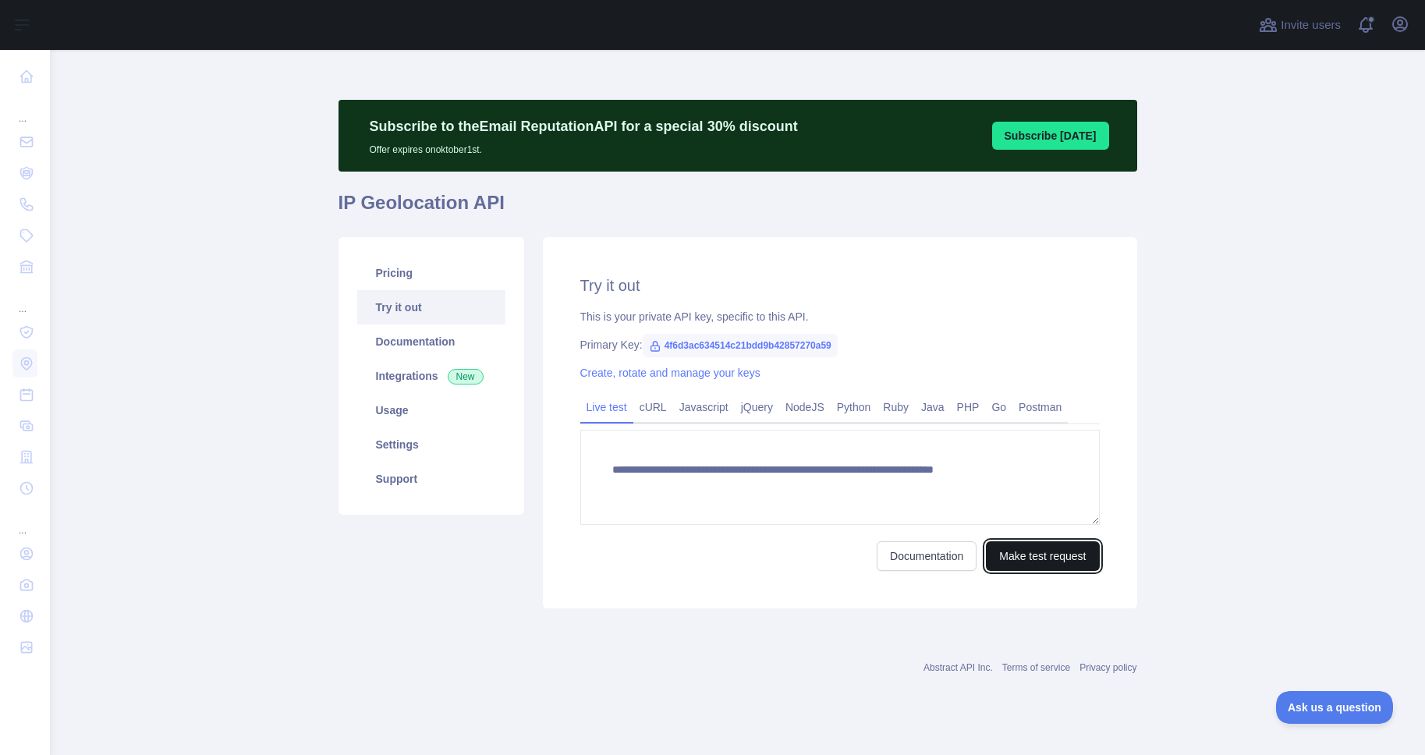
click at [1033, 561] on button "Make test request" at bounding box center [1042, 556] width 113 height 30
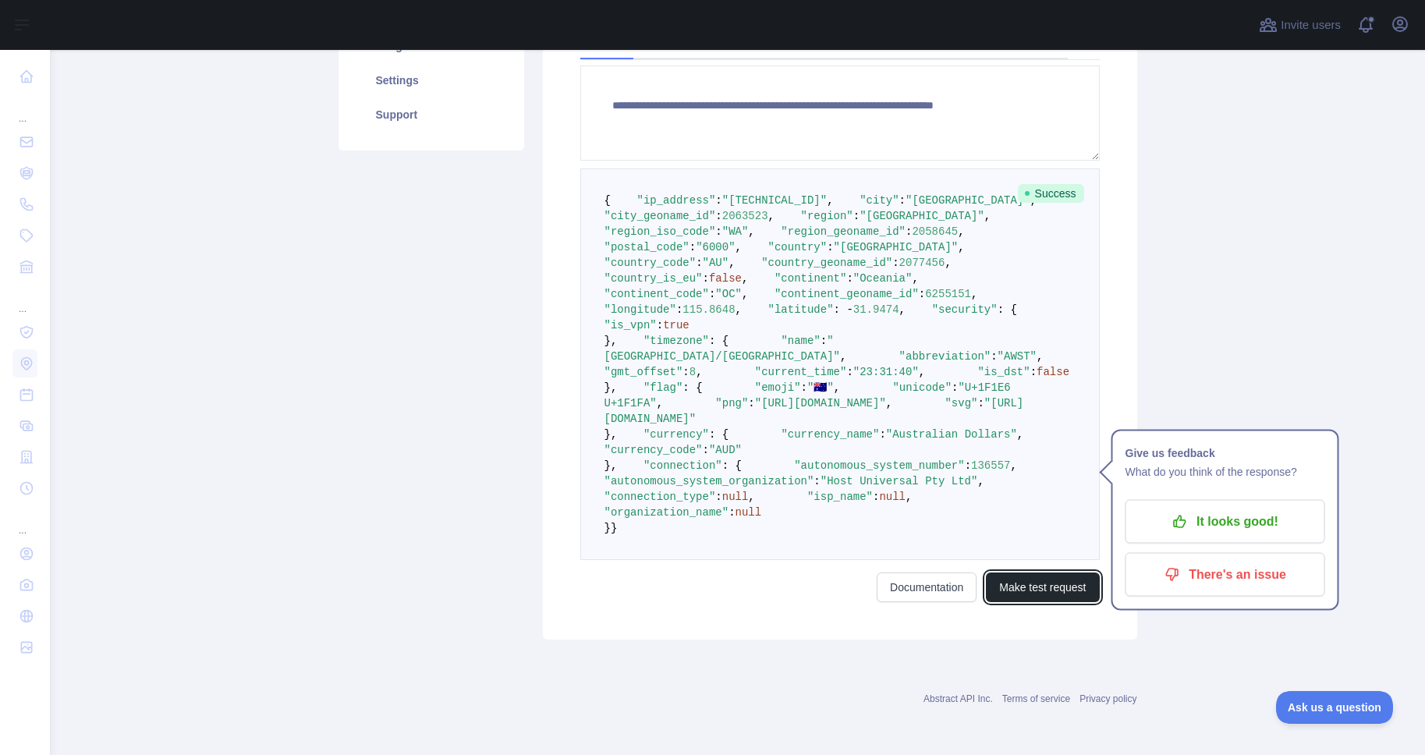
scroll to position [641, 0]
click at [1215, 509] on p "It looks good!" at bounding box center [1225, 522] width 176 height 27
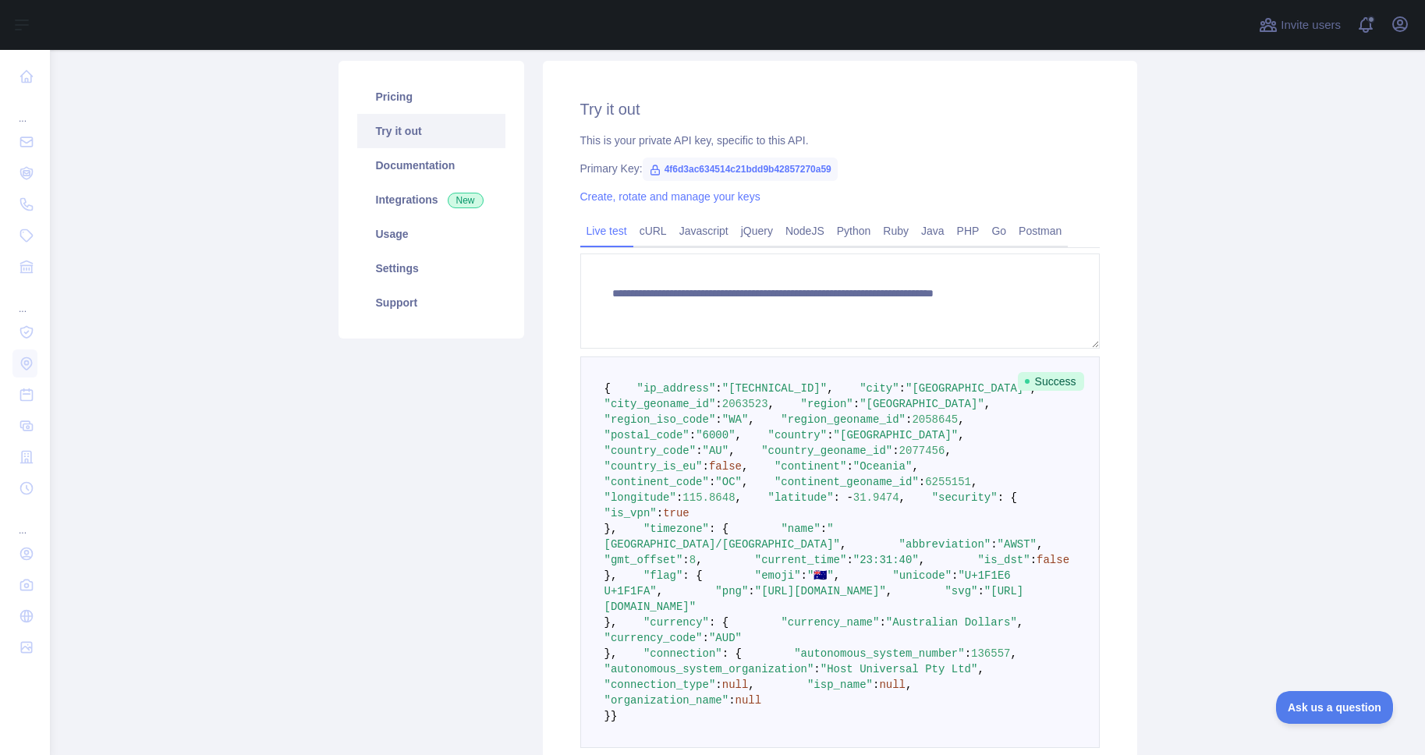
scroll to position [0, 0]
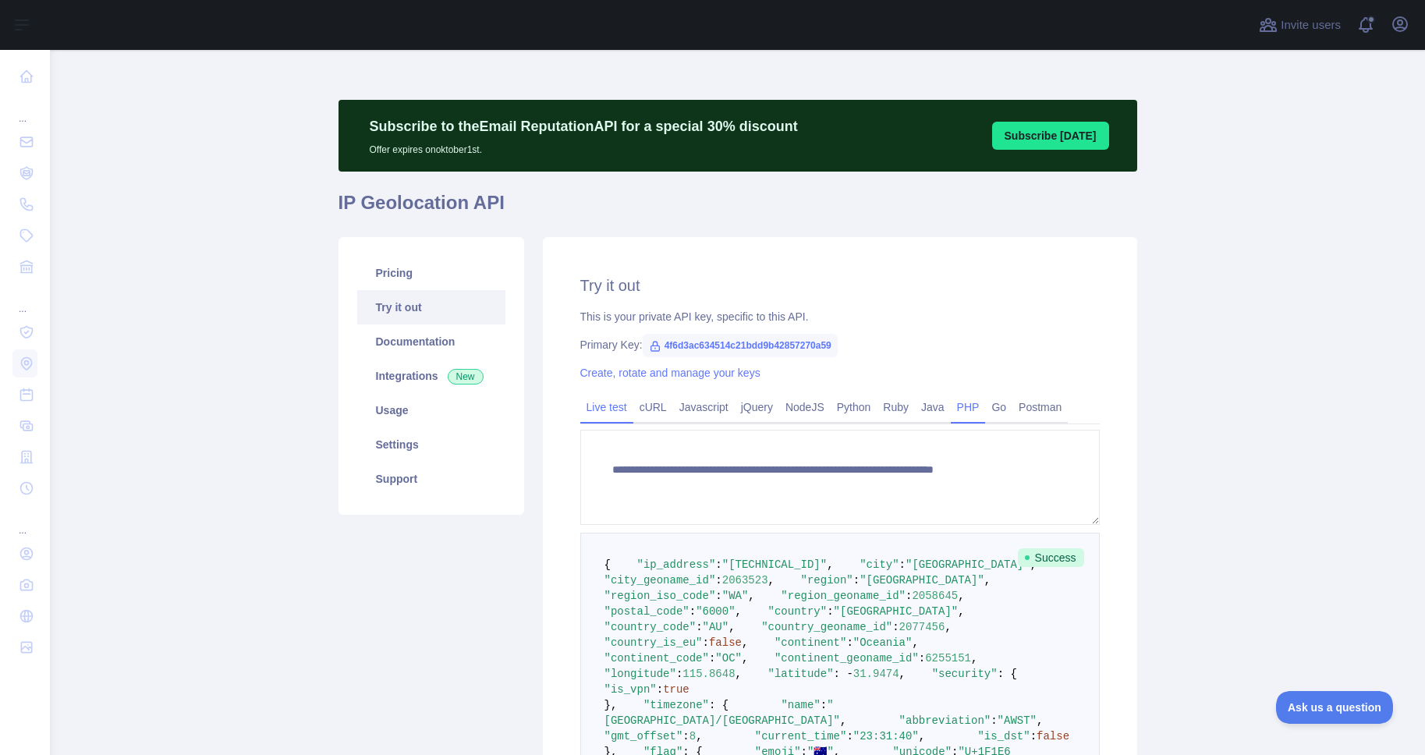
click at [978, 406] on link "PHP" at bounding box center [968, 407] width 35 height 25
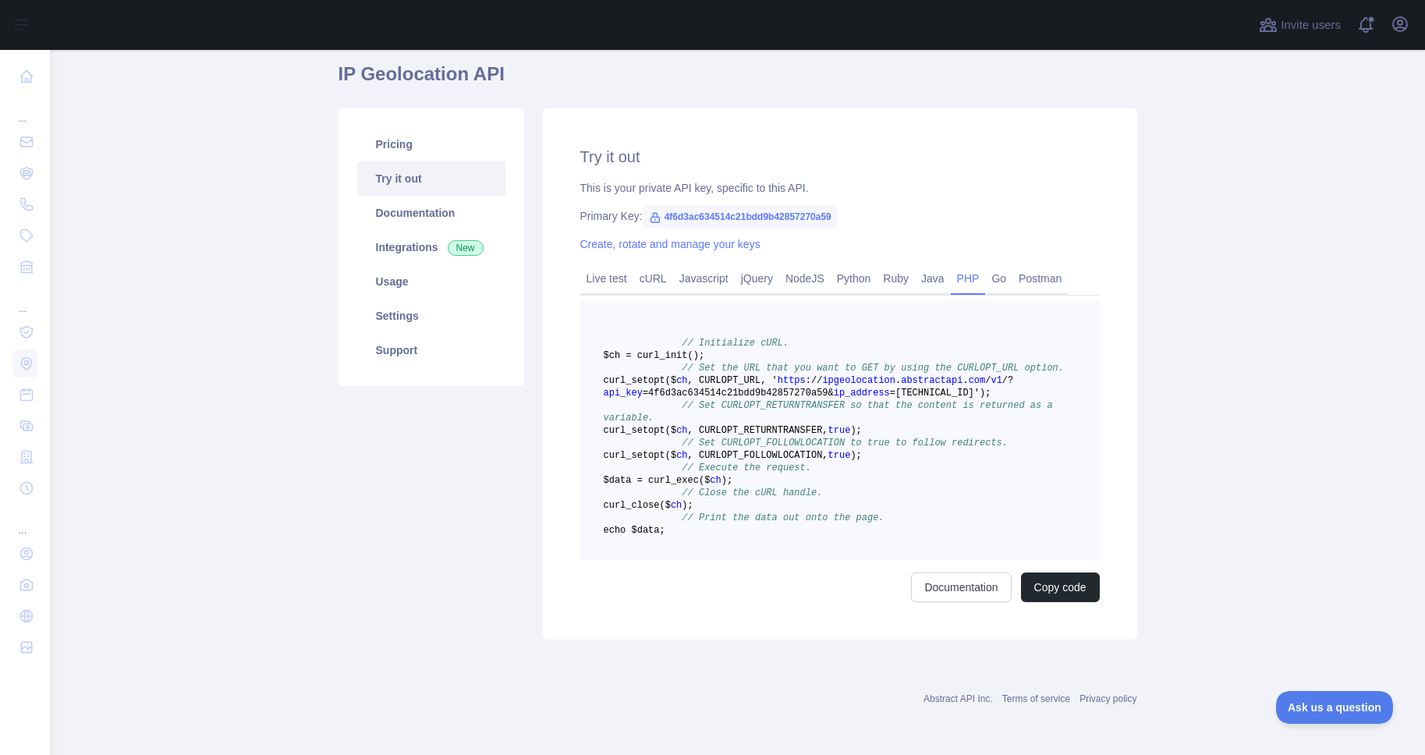
scroll to position [221, 0]
